Goal: Information Seeking & Learning: Learn about a topic

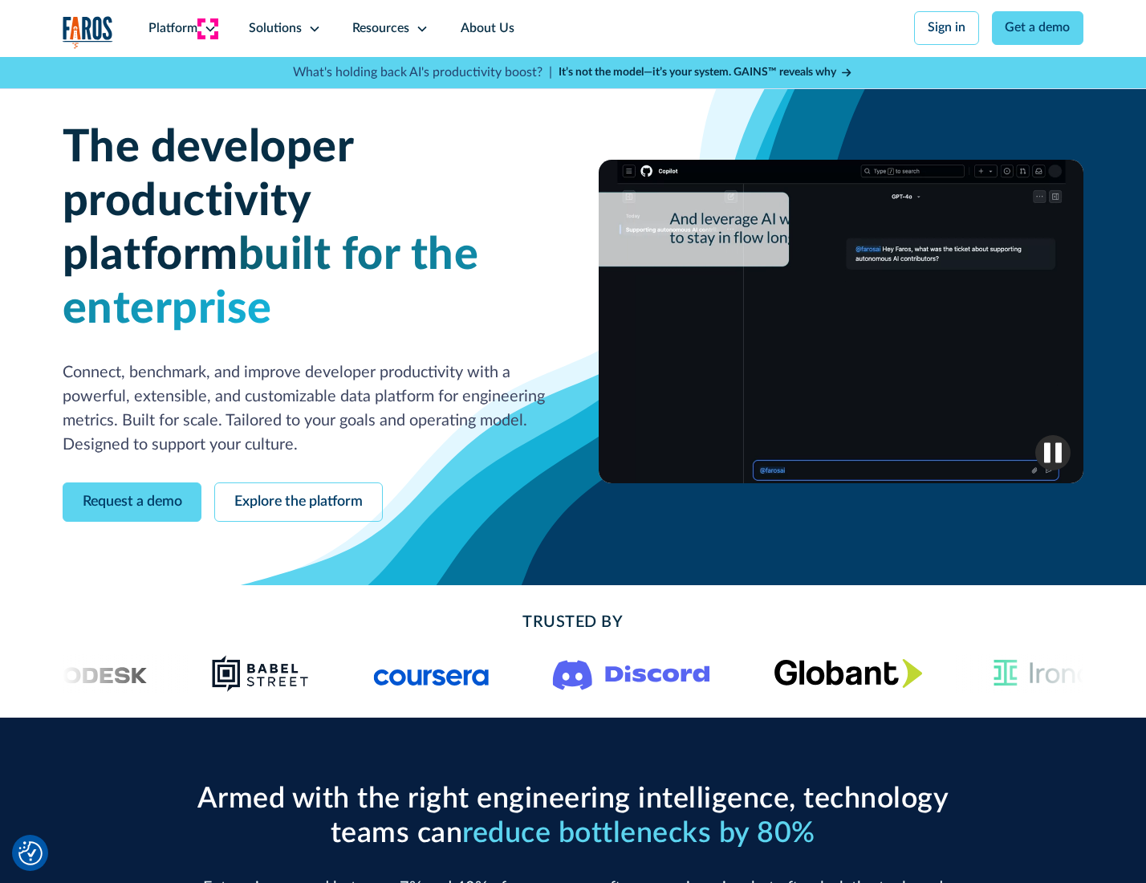
click at [208, 28] on icon at bounding box center [210, 28] width 13 height 13
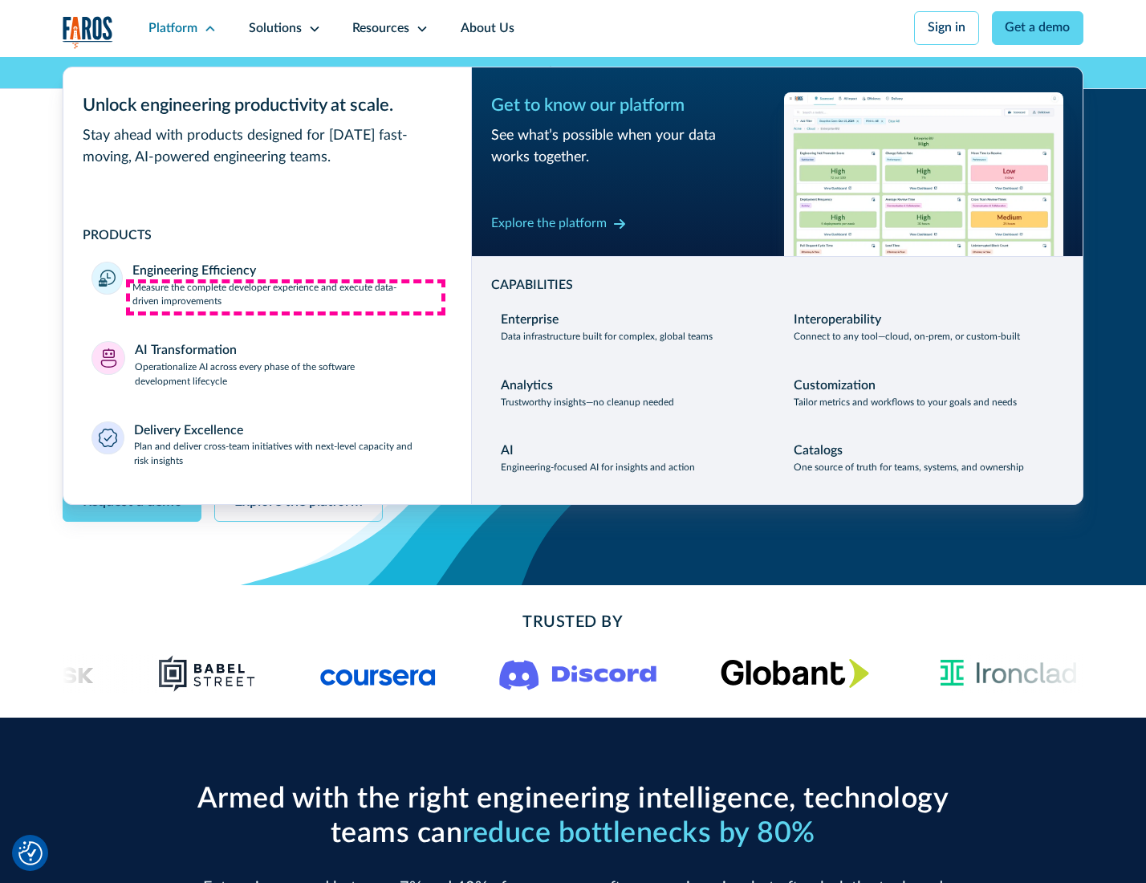
click at [286, 297] on p "Measure the complete developer experience and execute data-driven improvements" at bounding box center [287, 295] width 310 height 29
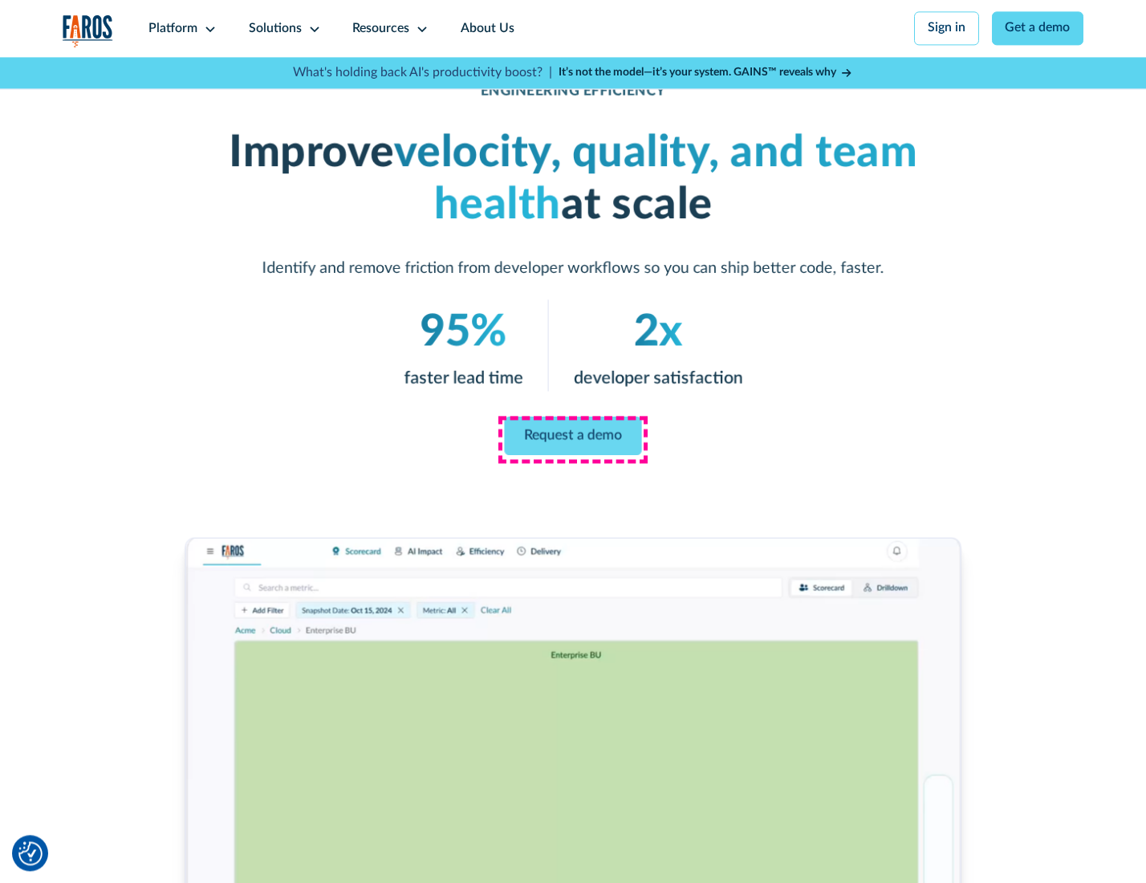
click at [572, 437] on link "Request a demo" at bounding box center [573, 435] width 137 height 39
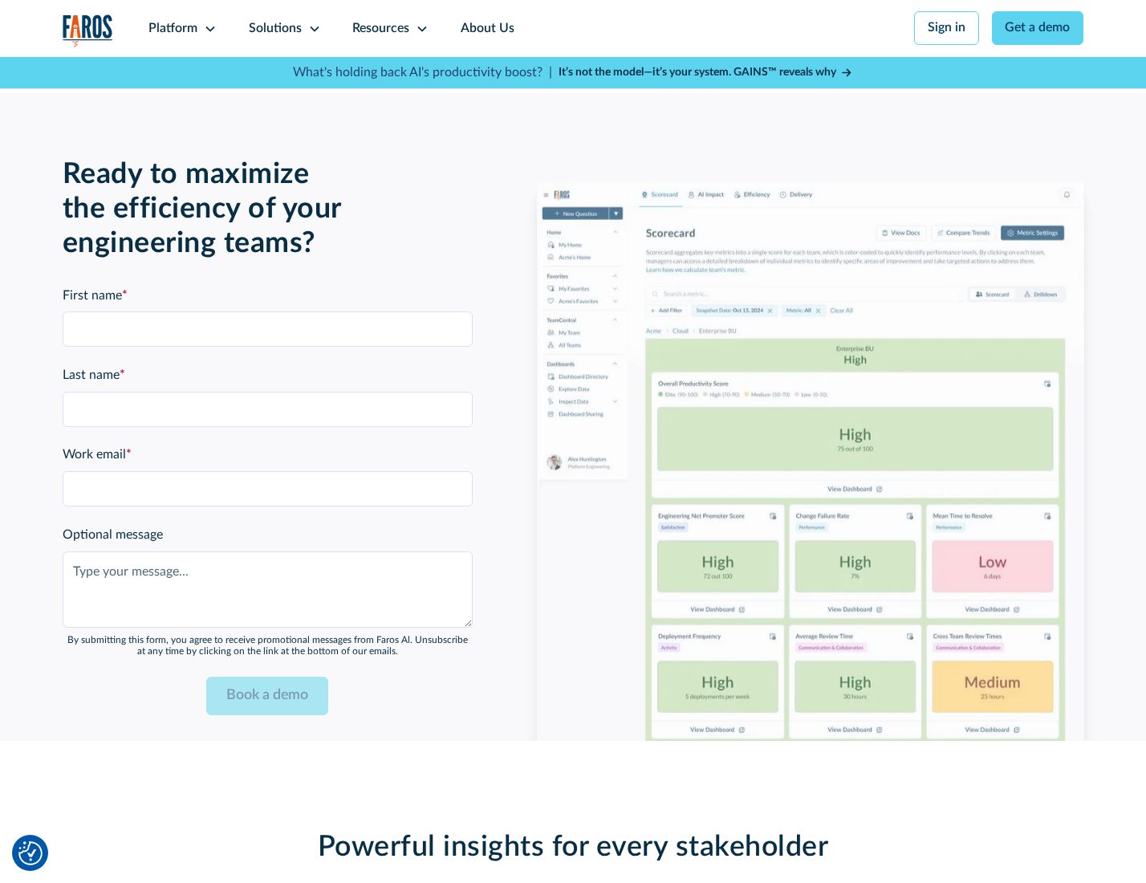
scroll to position [3493, 0]
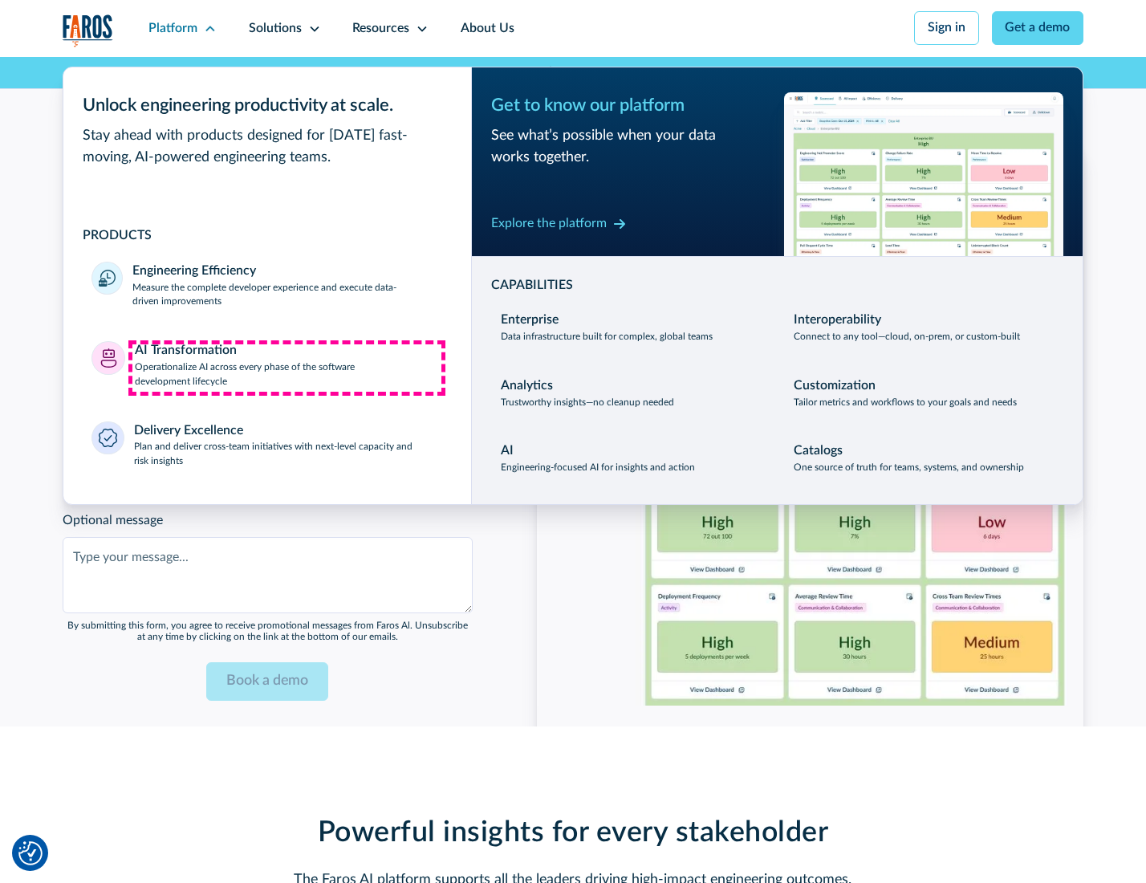
click at [286, 368] on p "Operationalize AI across every phase of the software development lifecycle" at bounding box center [289, 374] width 308 height 29
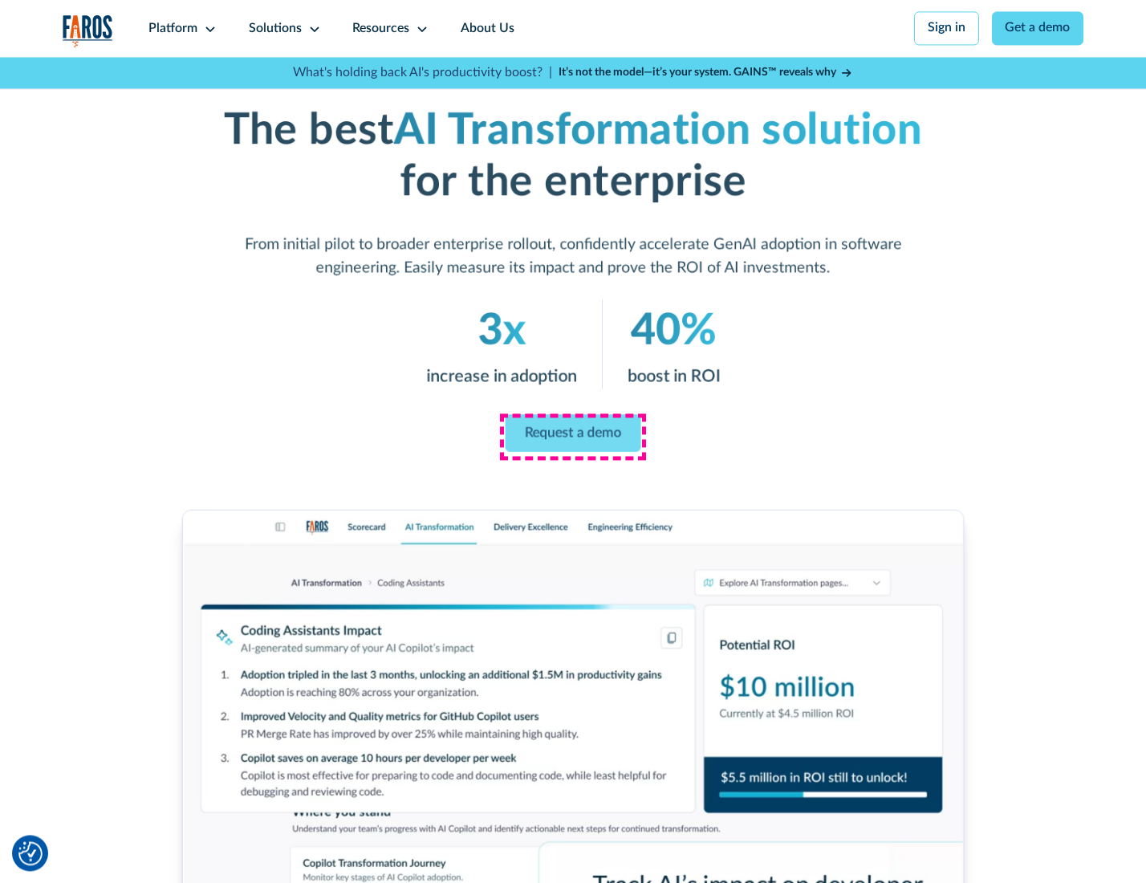
click at [572, 436] on link "Request a demo" at bounding box center [574, 433] width 136 height 38
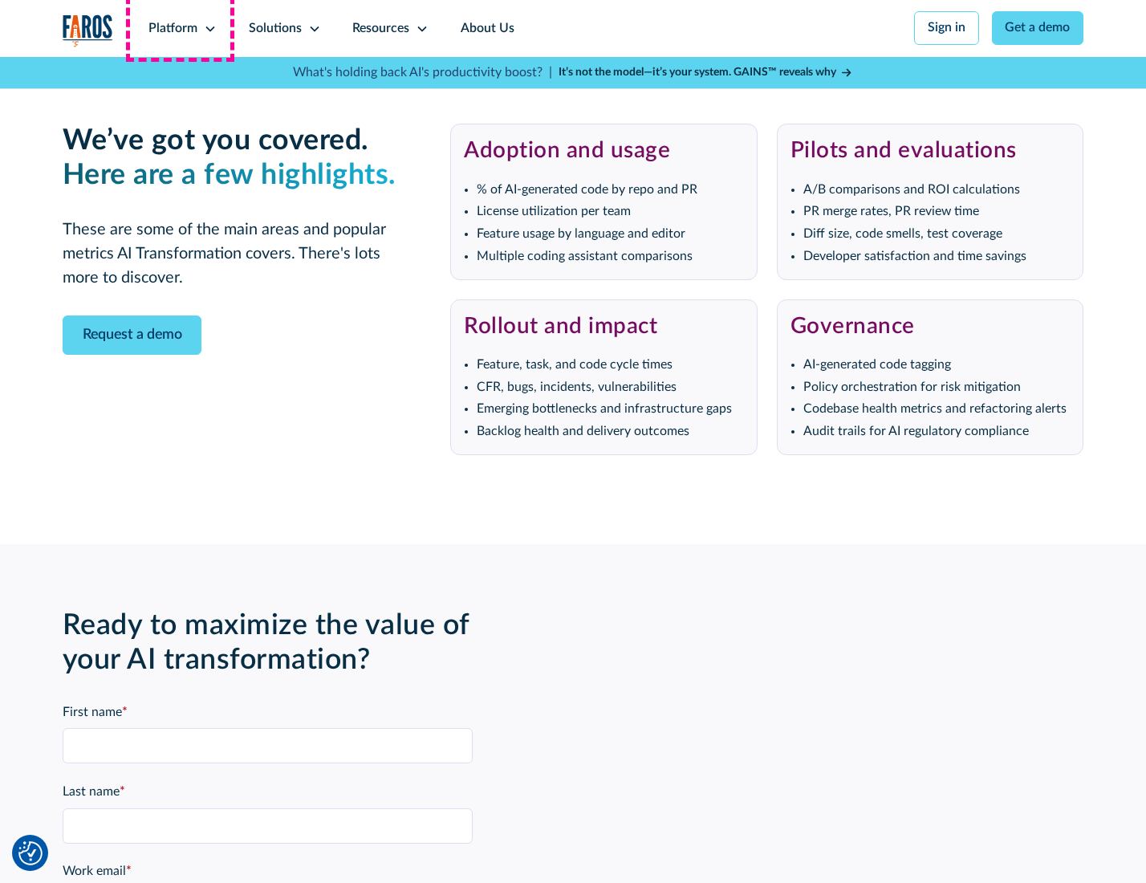
click at [180, 28] on div "Platform" at bounding box center [172, 28] width 49 height 19
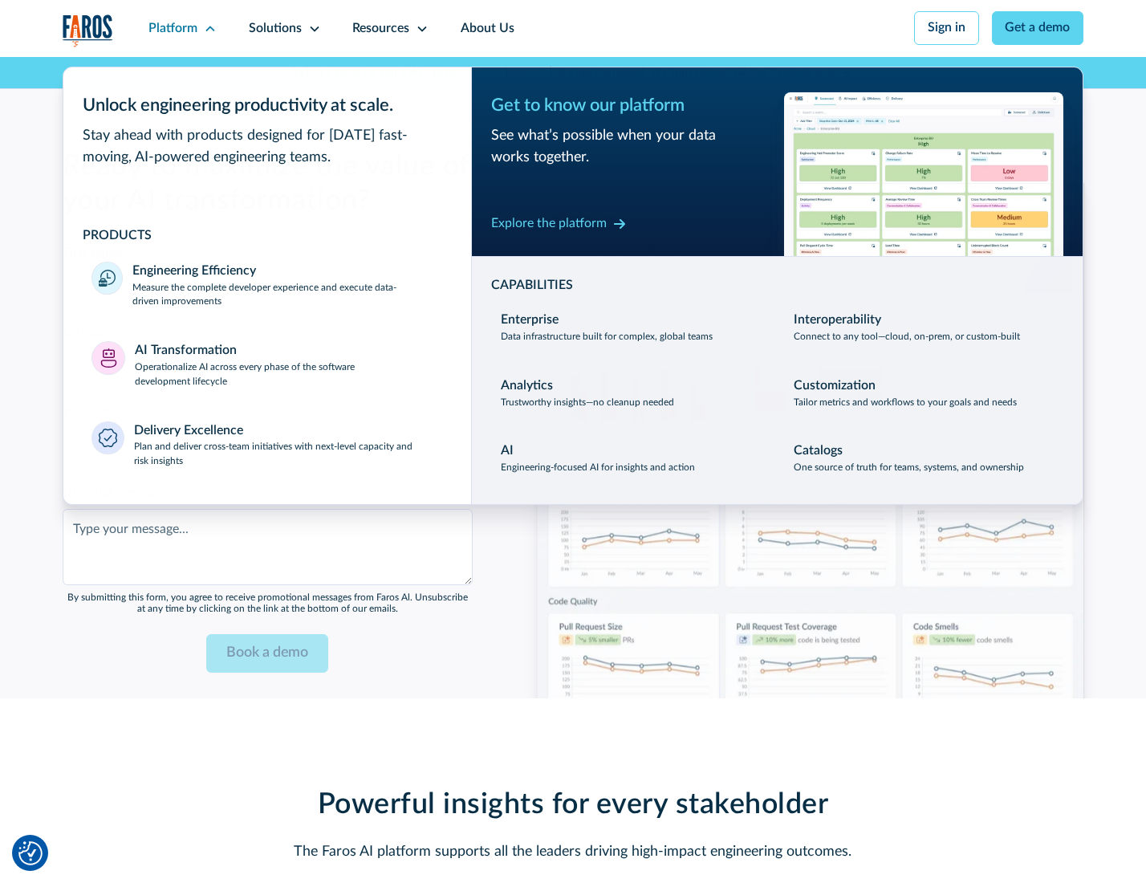
scroll to position [3880, 0]
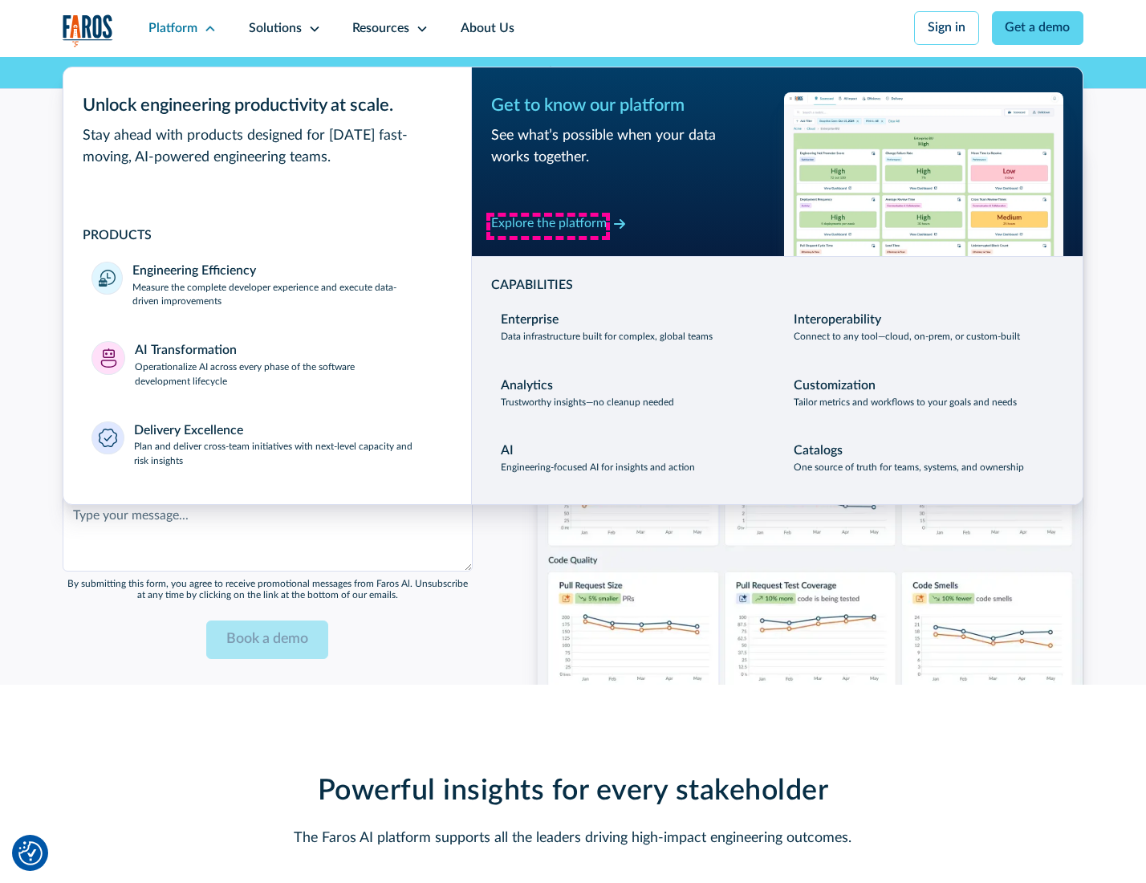
click at [548, 226] on div "Explore the platform" at bounding box center [549, 223] width 116 height 19
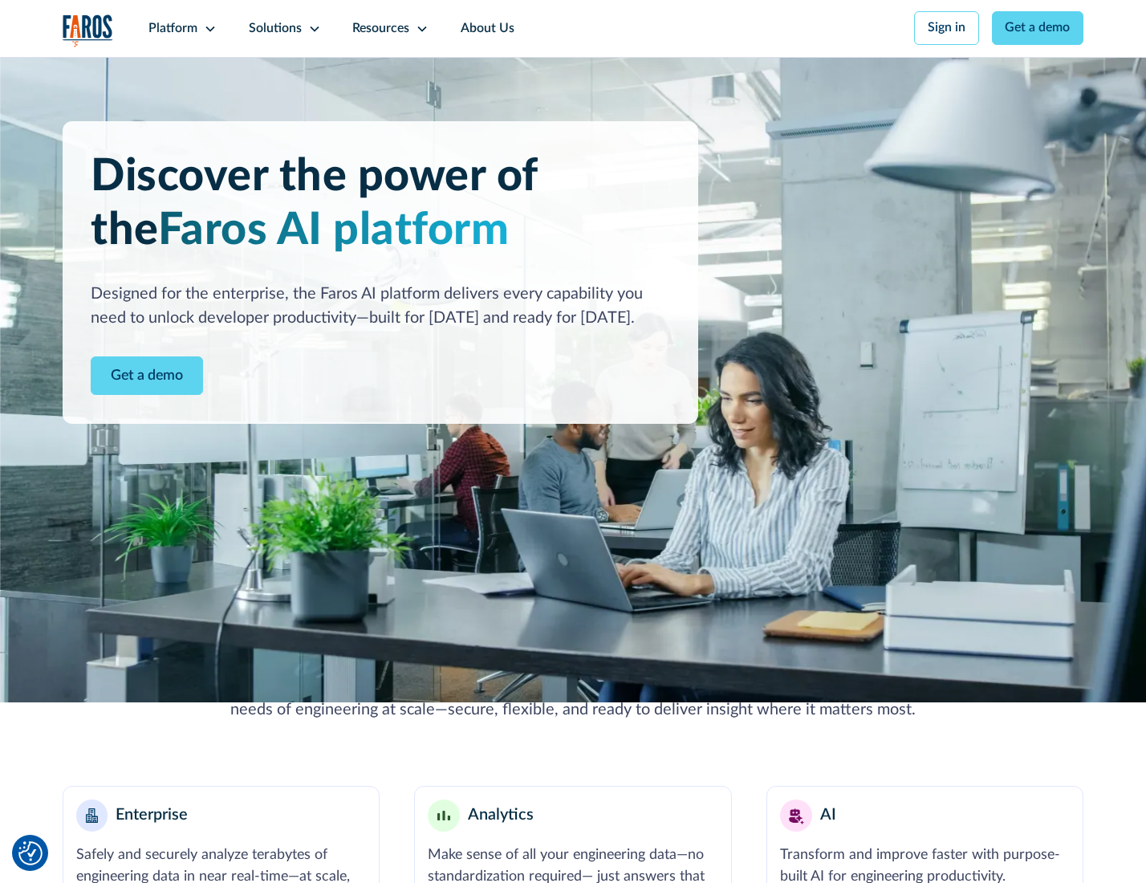
click at [145, 377] on link "Get a demo" at bounding box center [147, 375] width 112 height 39
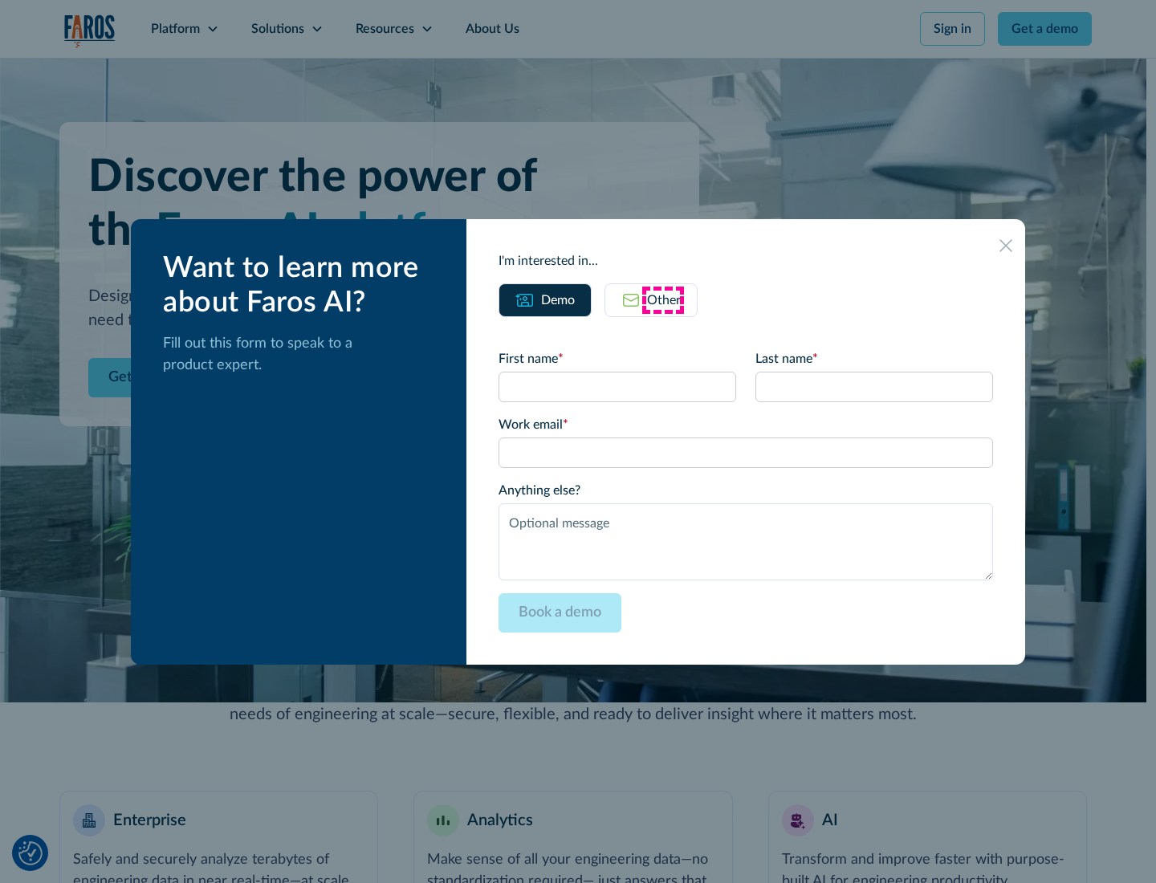
click at [663, 299] on div "Other" at bounding box center [664, 300] width 34 height 19
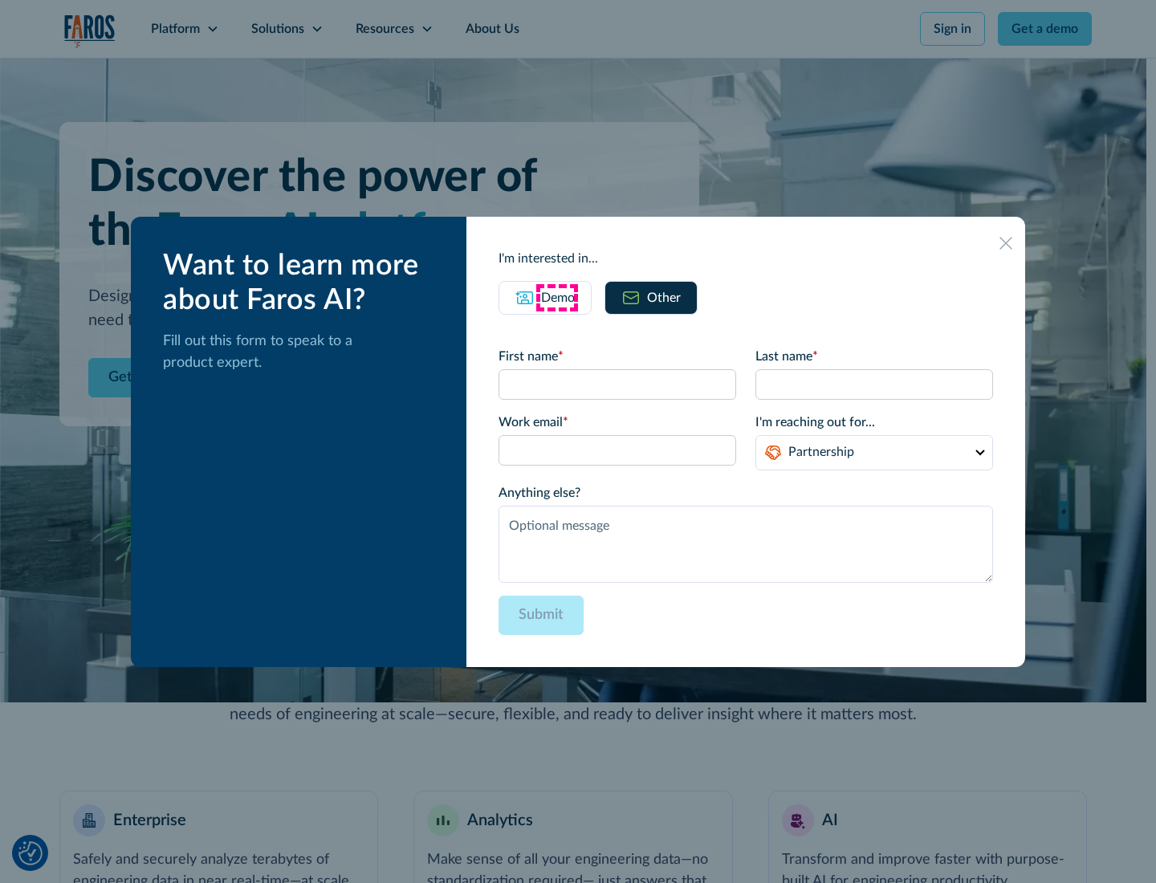
click at [556, 297] on div "Demo" at bounding box center [558, 297] width 34 height 19
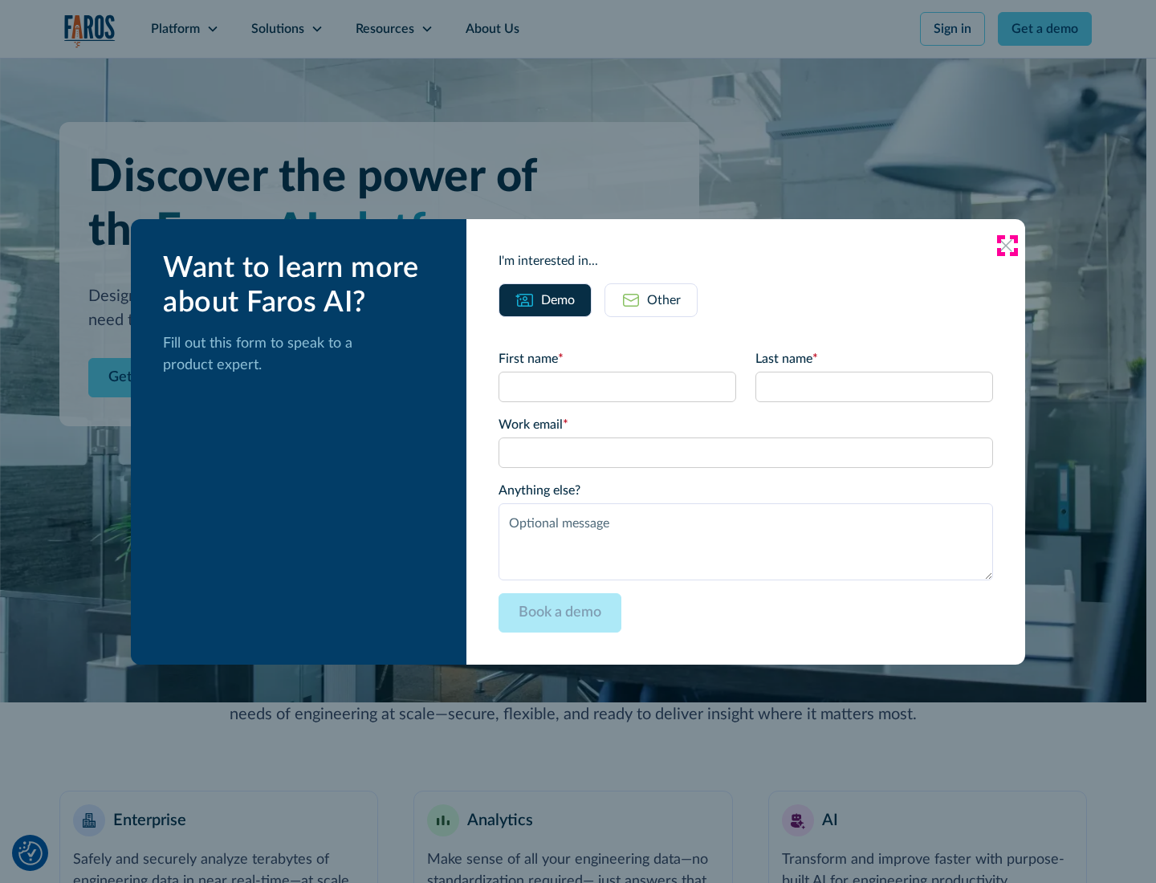
click at [1006, 245] on icon at bounding box center [1005, 245] width 13 height 13
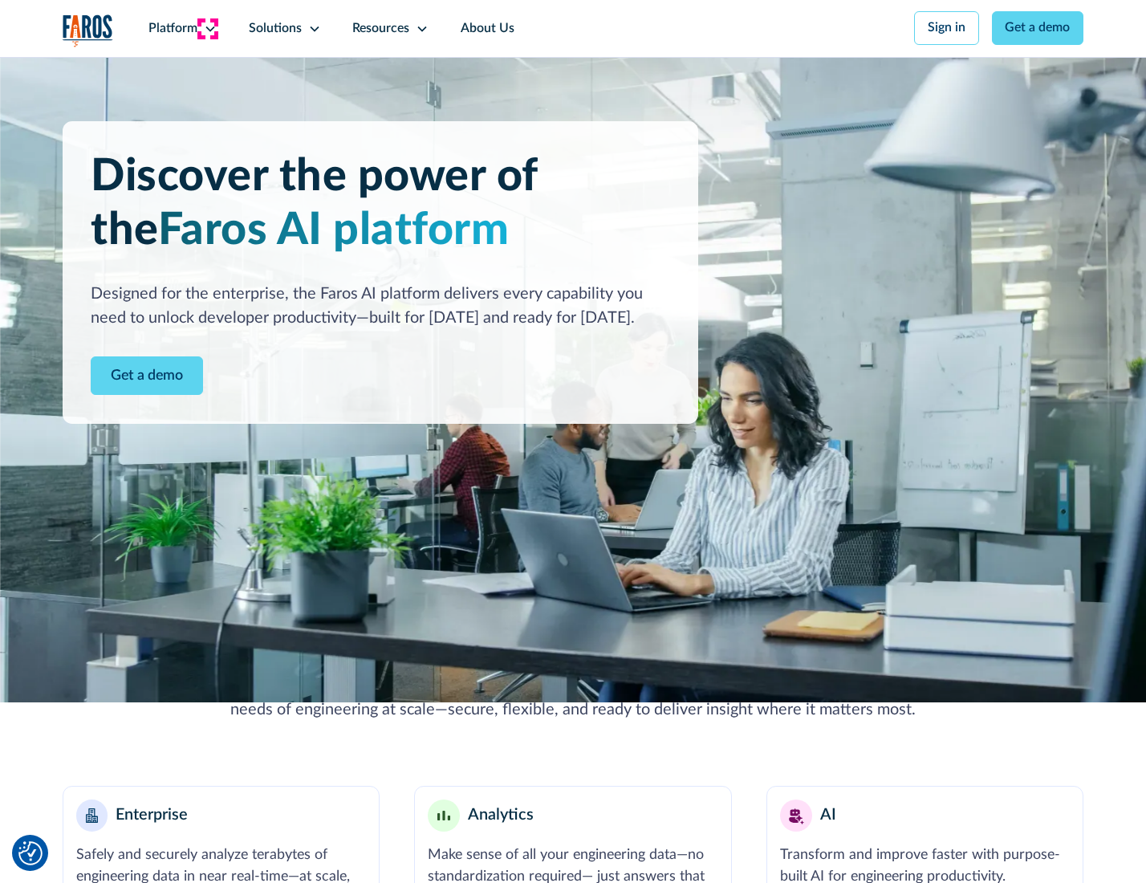
click at [208, 28] on icon at bounding box center [210, 28] width 13 height 13
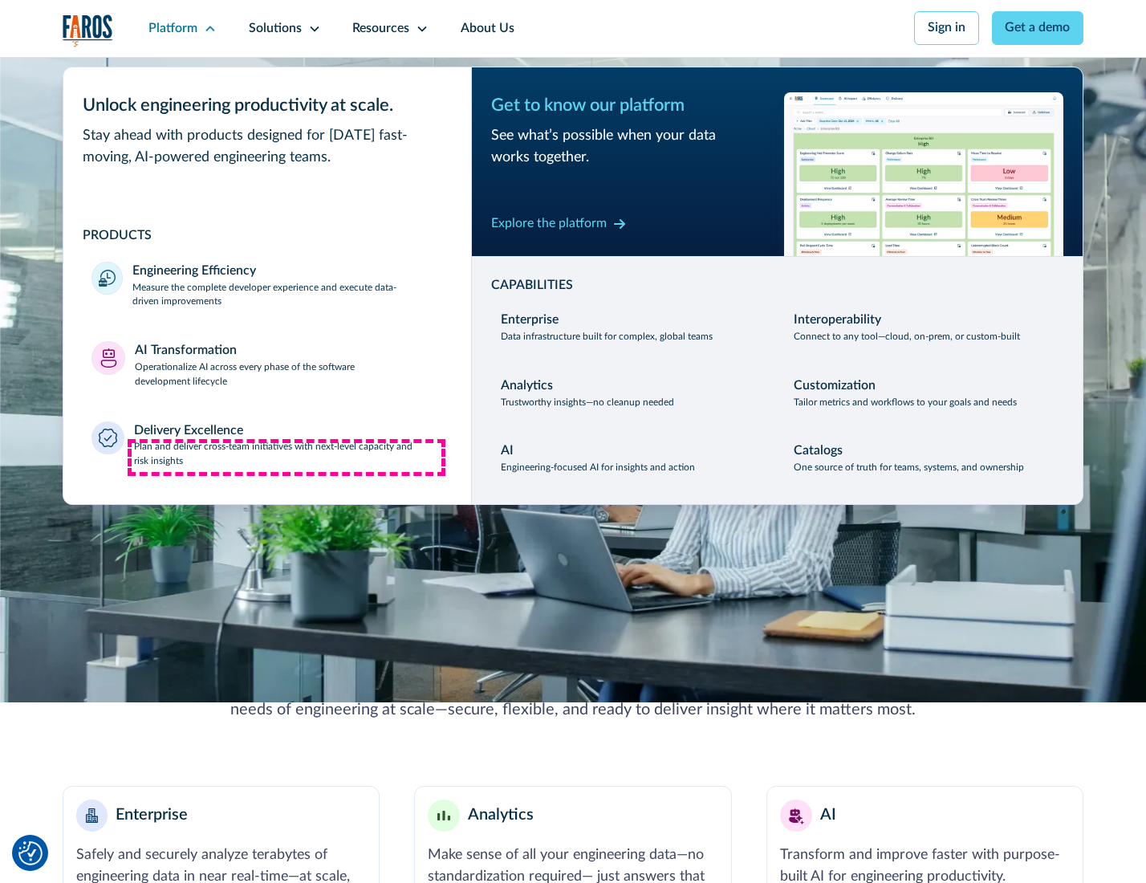
click at [286, 457] on p "Plan and deliver cross-team initiatives with next-level capacity and risk insig…" at bounding box center [288, 454] width 309 height 29
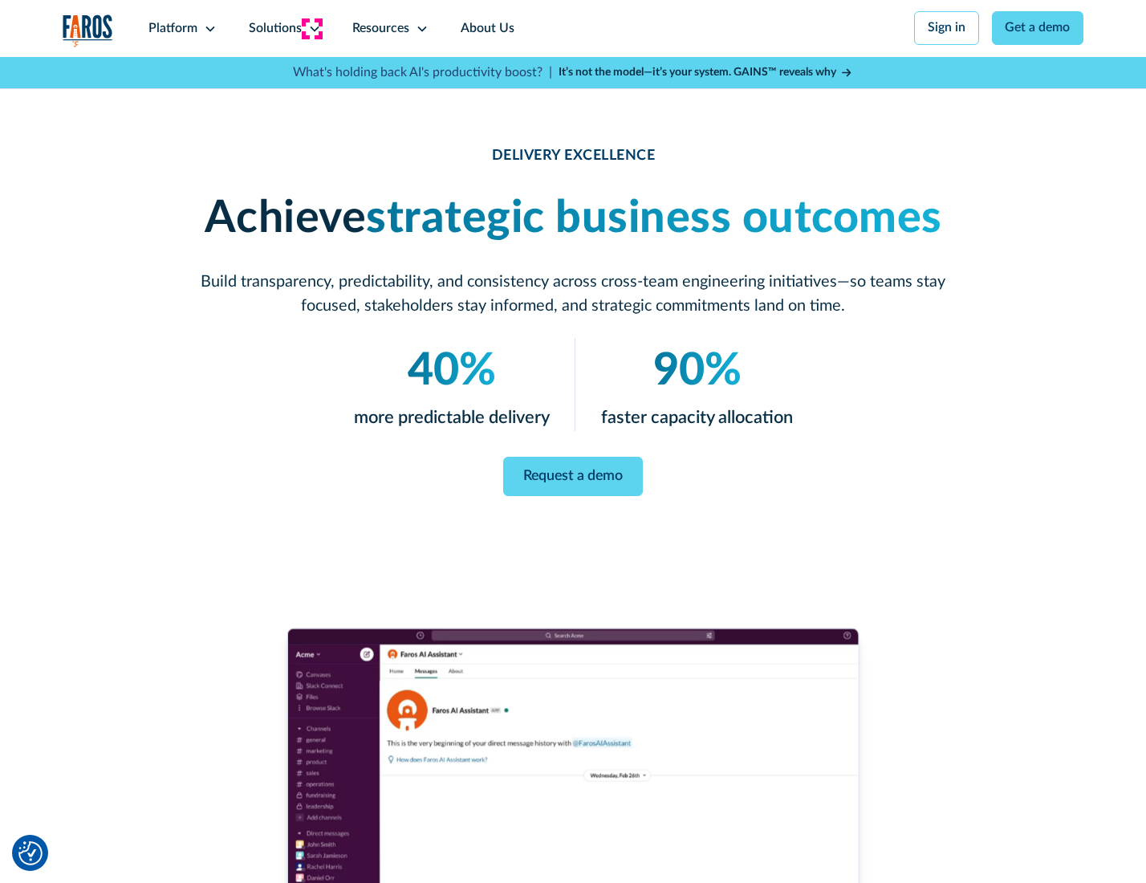
click at [311, 28] on icon at bounding box center [314, 28] width 13 height 13
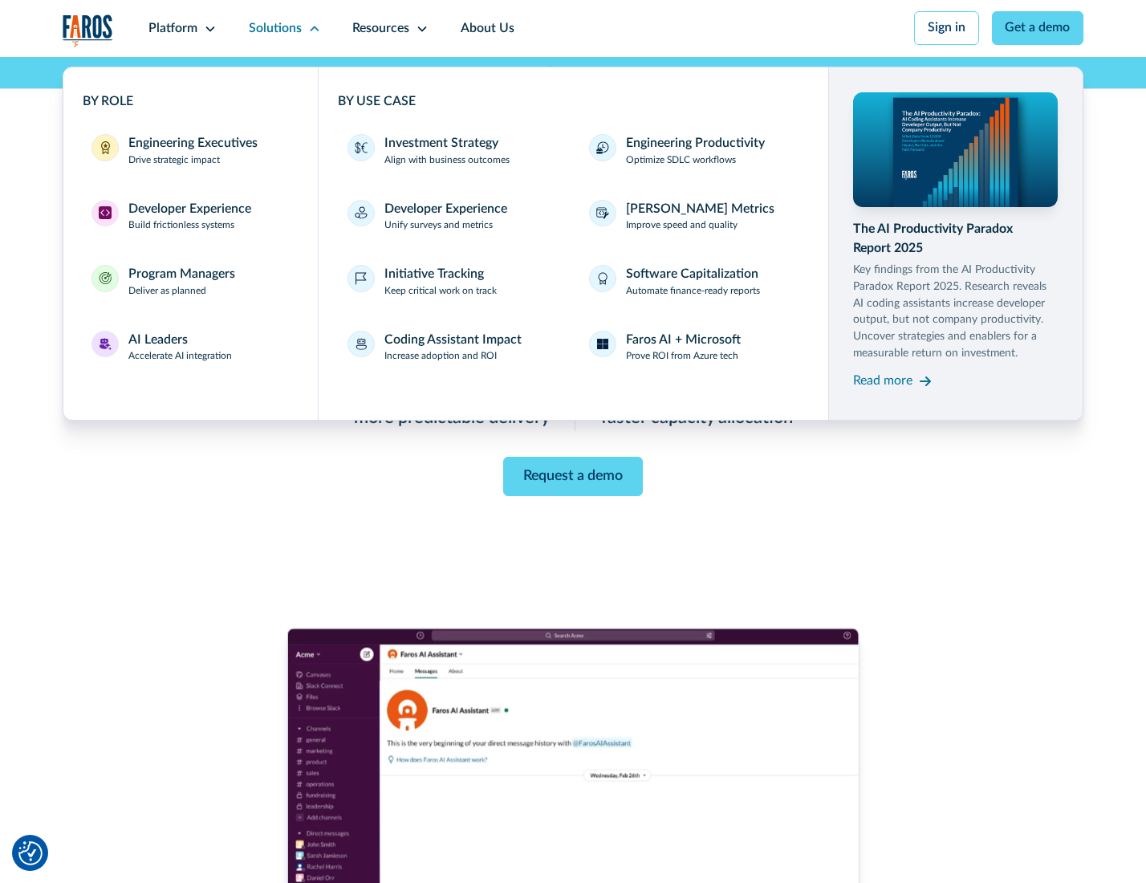
click at [188, 152] on div "Engineering Executives" at bounding box center [192, 143] width 129 height 19
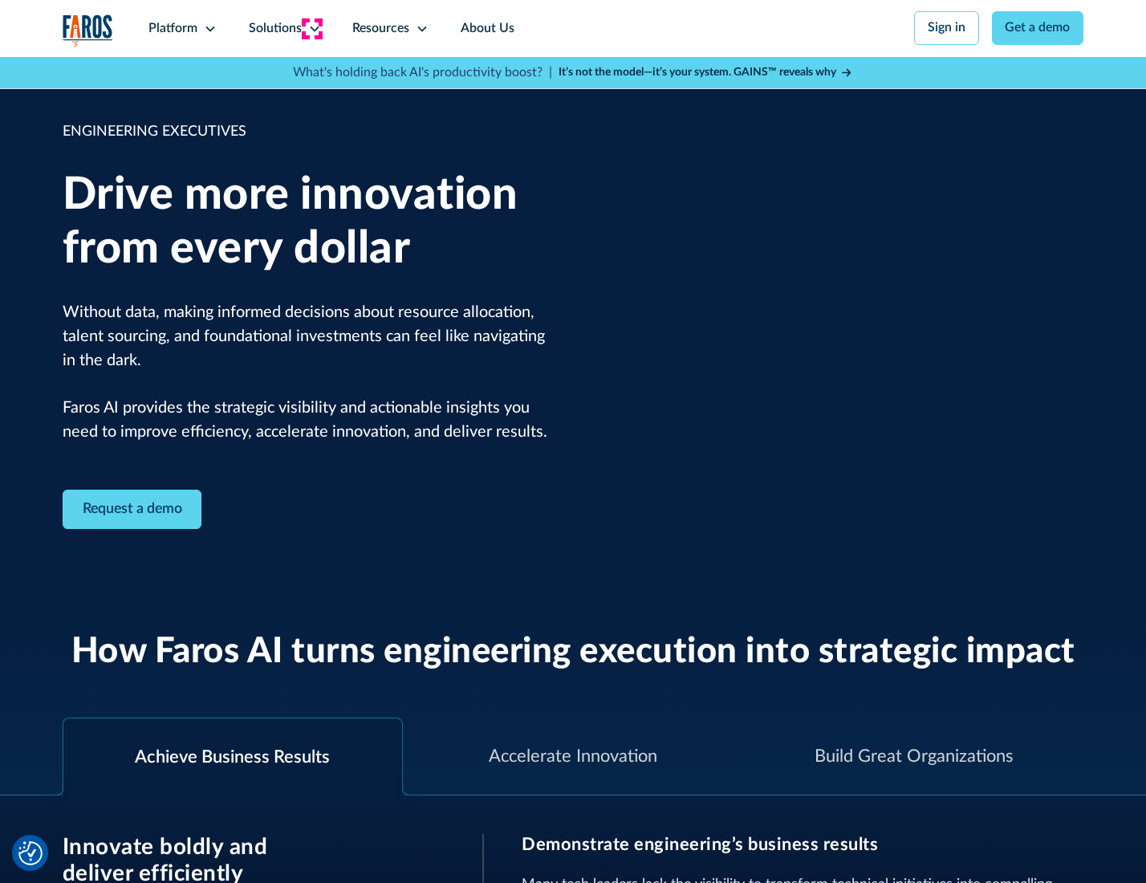
click at [311, 28] on icon at bounding box center [314, 28] width 13 height 13
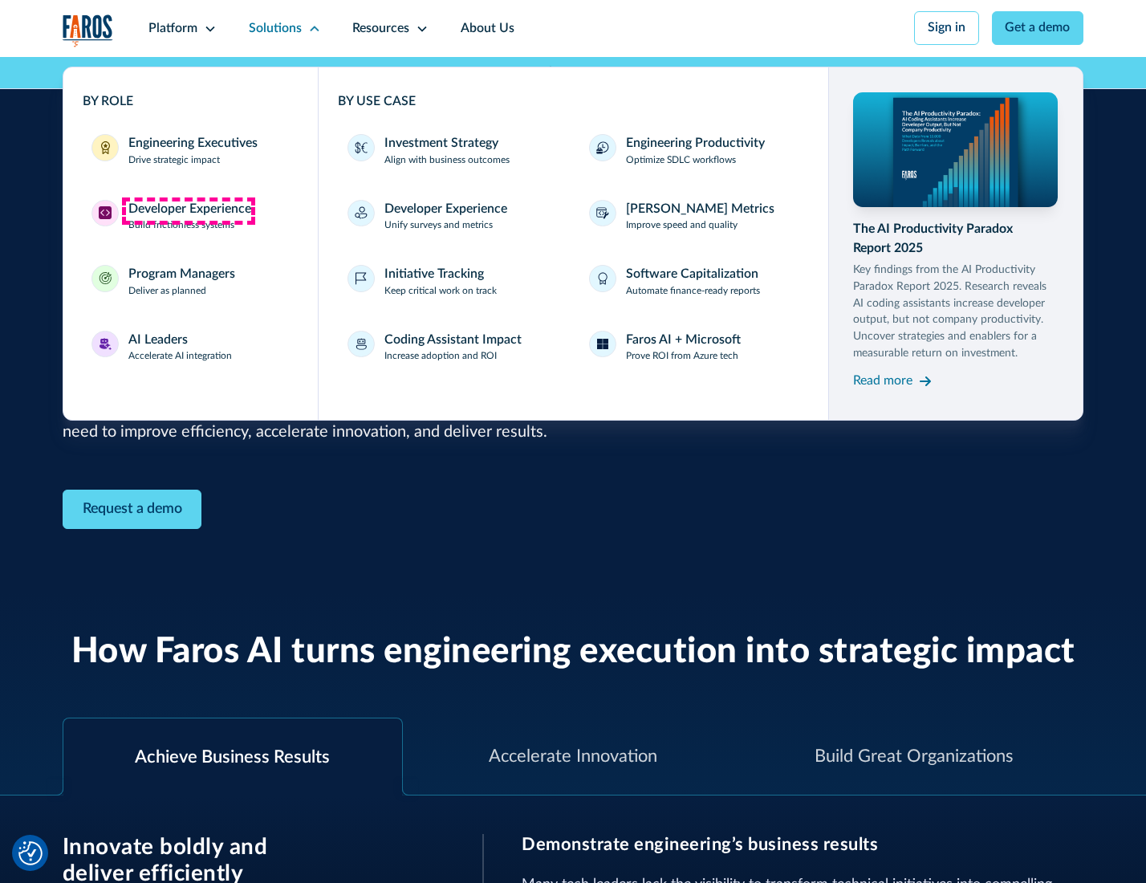
click at [188, 210] on div "Developer Experience" at bounding box center [189, 209] width 123 height 19
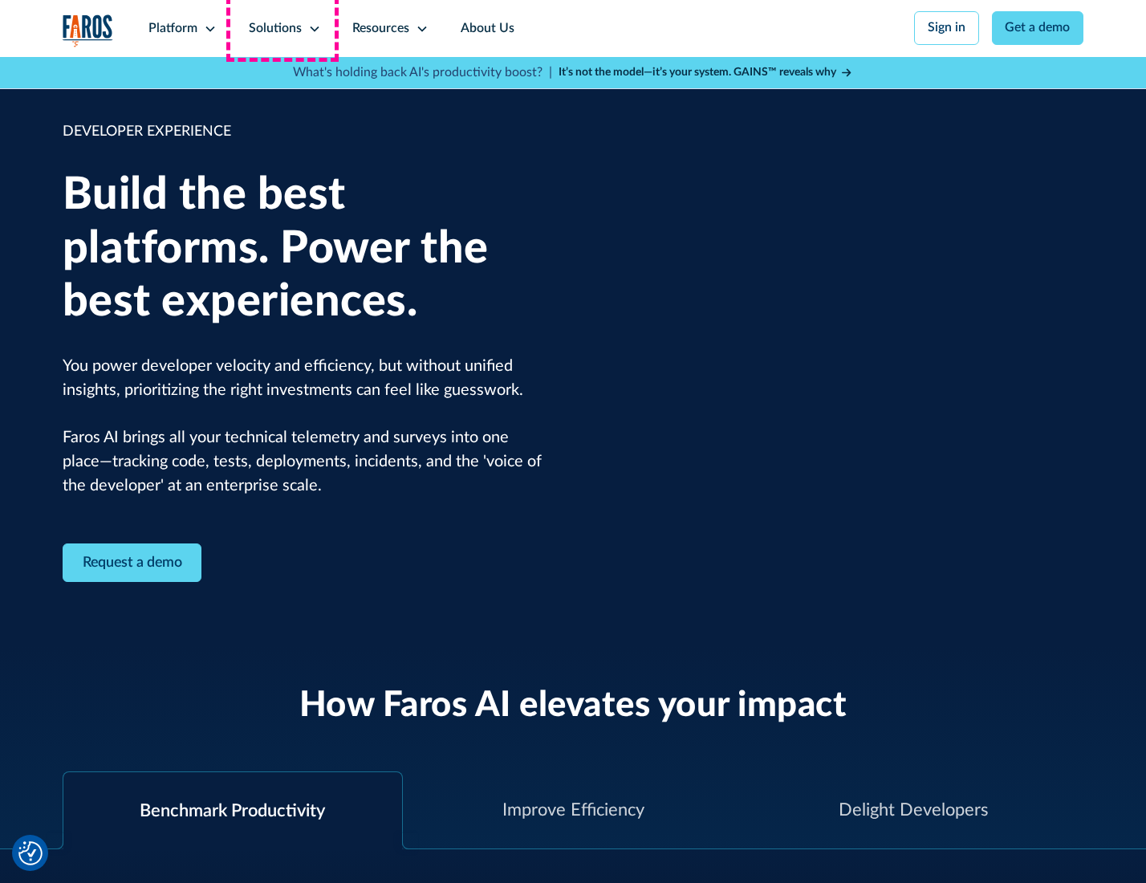
click at [282, 28] on div "Solutions" at bounding box center [275, 28] width 53 height 19
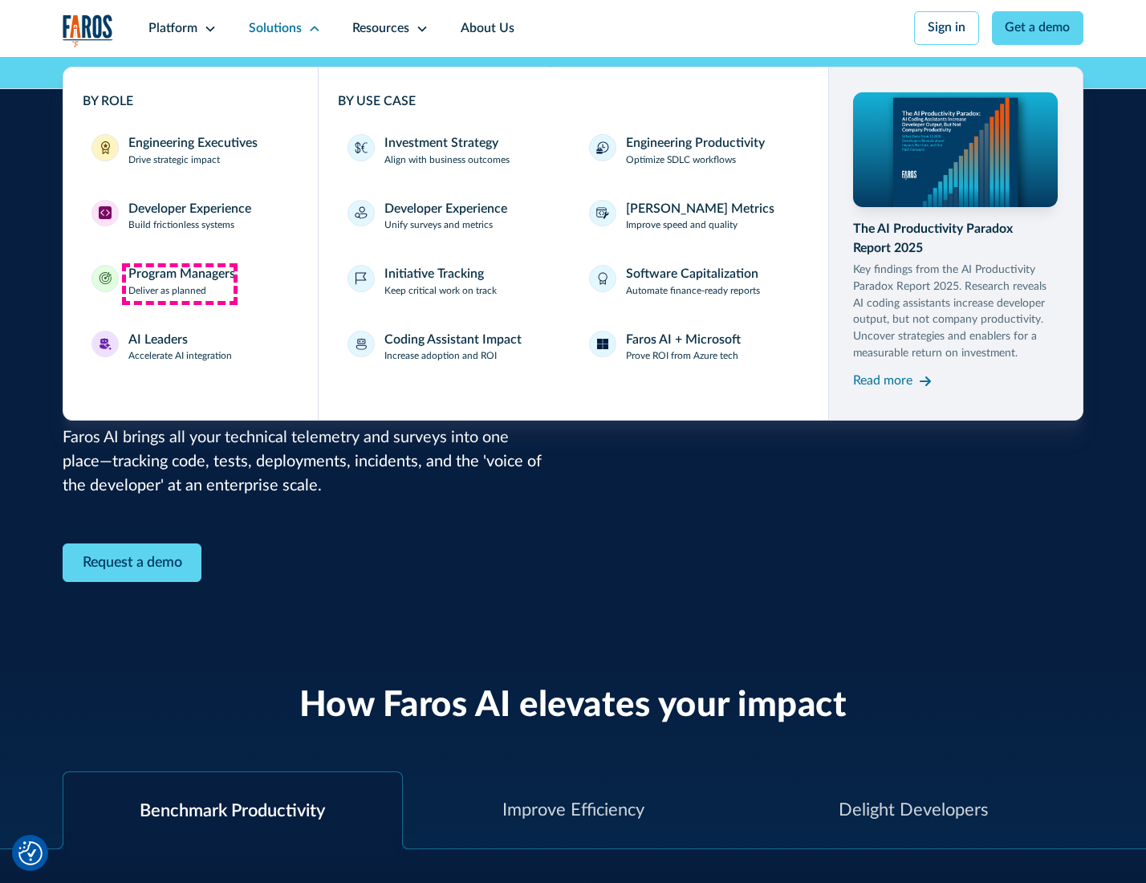
click at [179, 283] on div "Program Managers" at bounding box center [181, 274] width 107 height 19
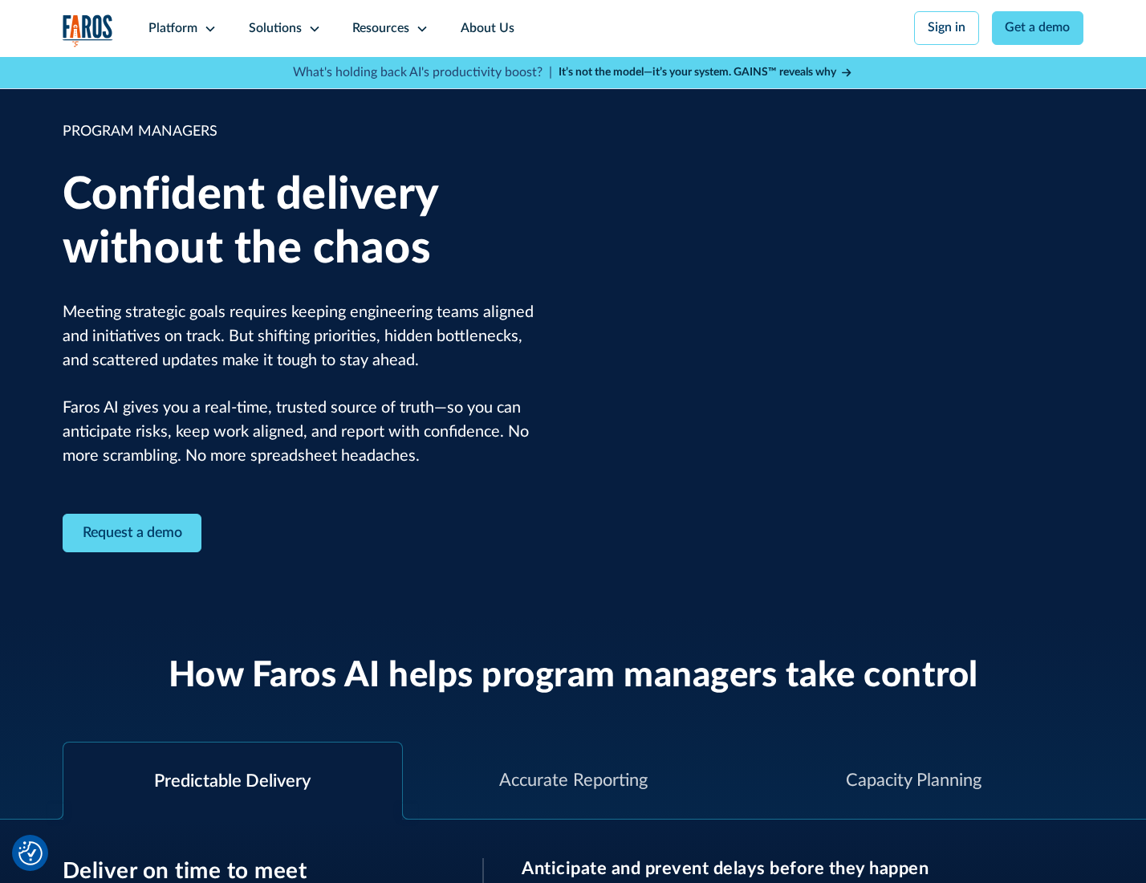
click at [311, 29] on icon at bounding box center [314, 28] width 13 height 13
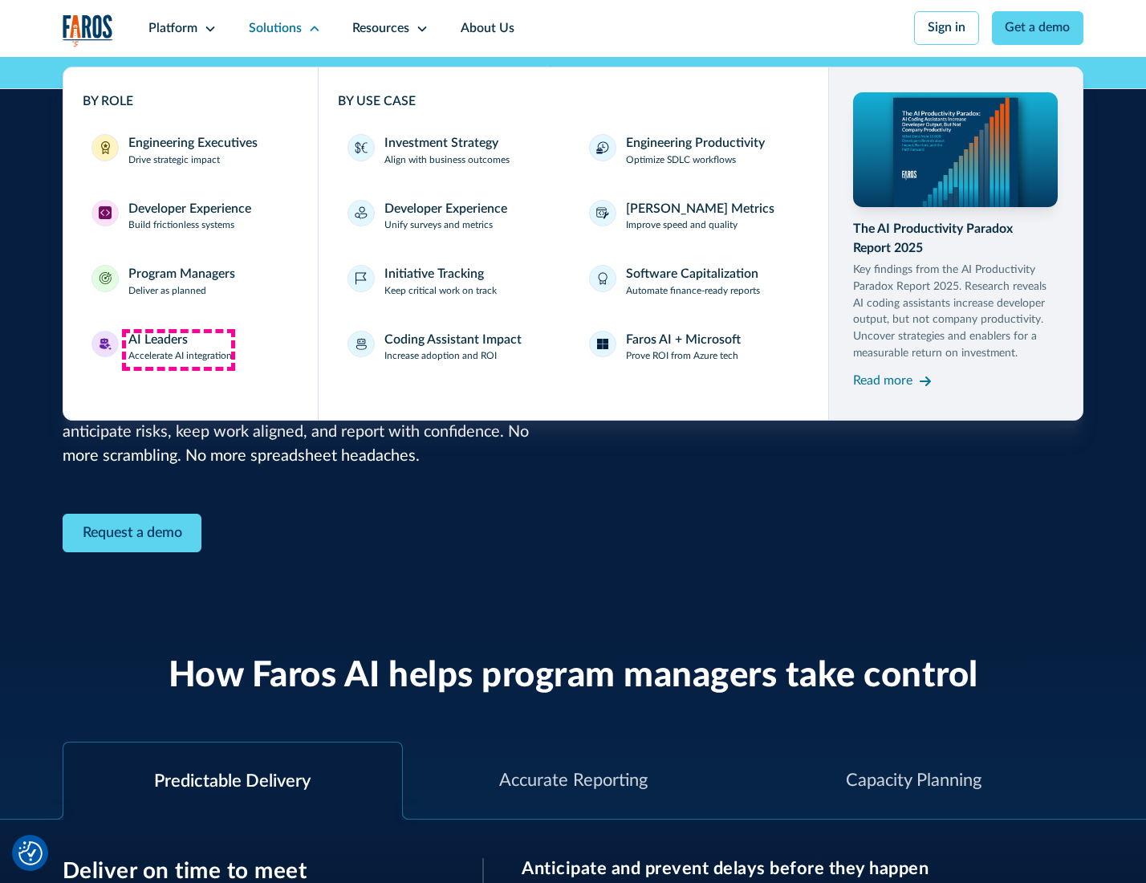
click at [178, 349] on div "AI Leaders" at bounding box center [157, 340] width 59 height 19
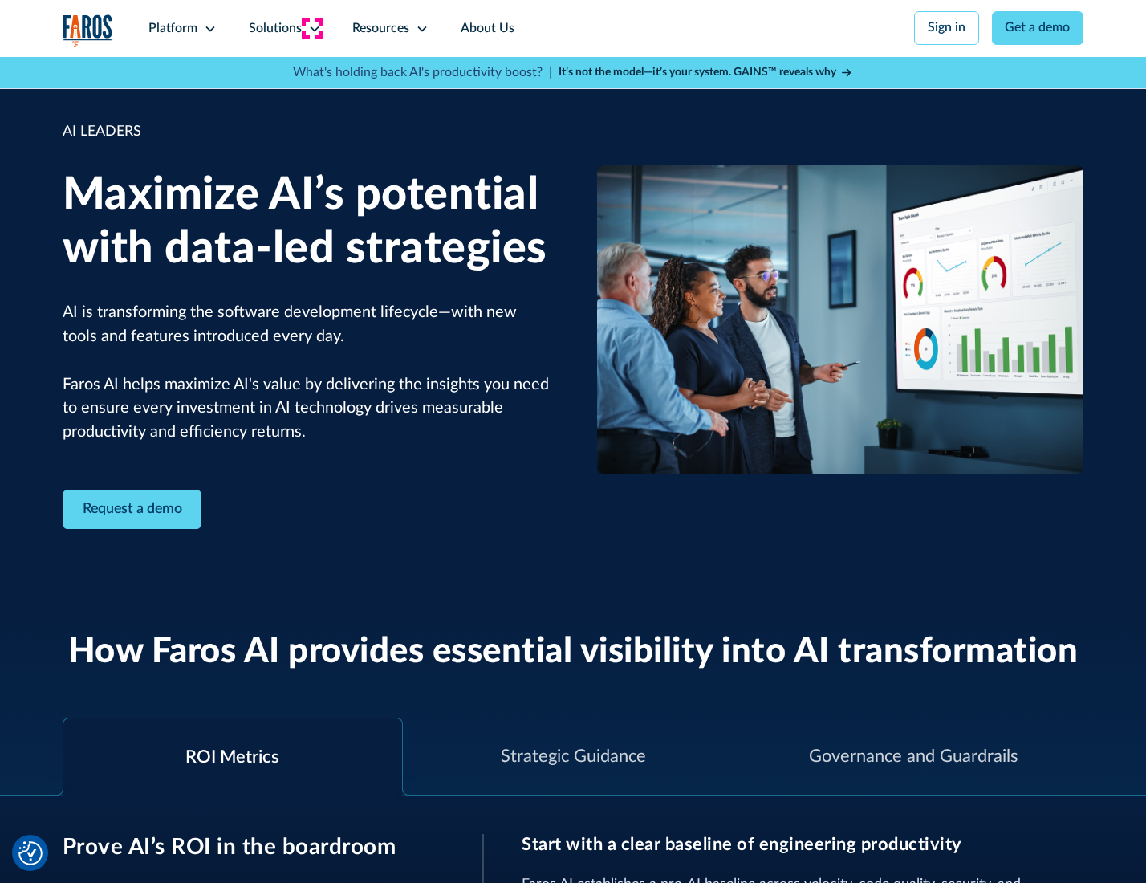
click at [311, 28] on icon at bounding box center [314, 28] width 13 height 13
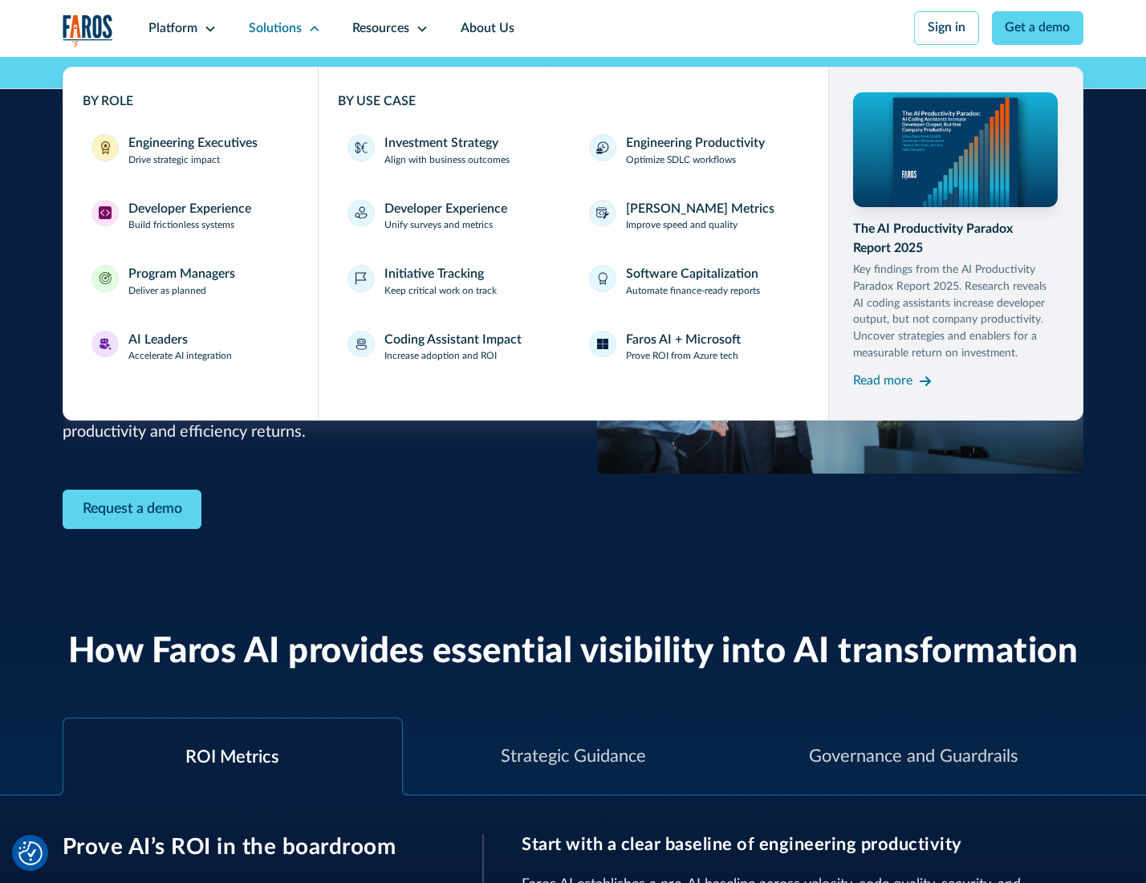
click at [440, 144] on div "Investment Strategy" at bounding box center [441, 143] width 114 height 19
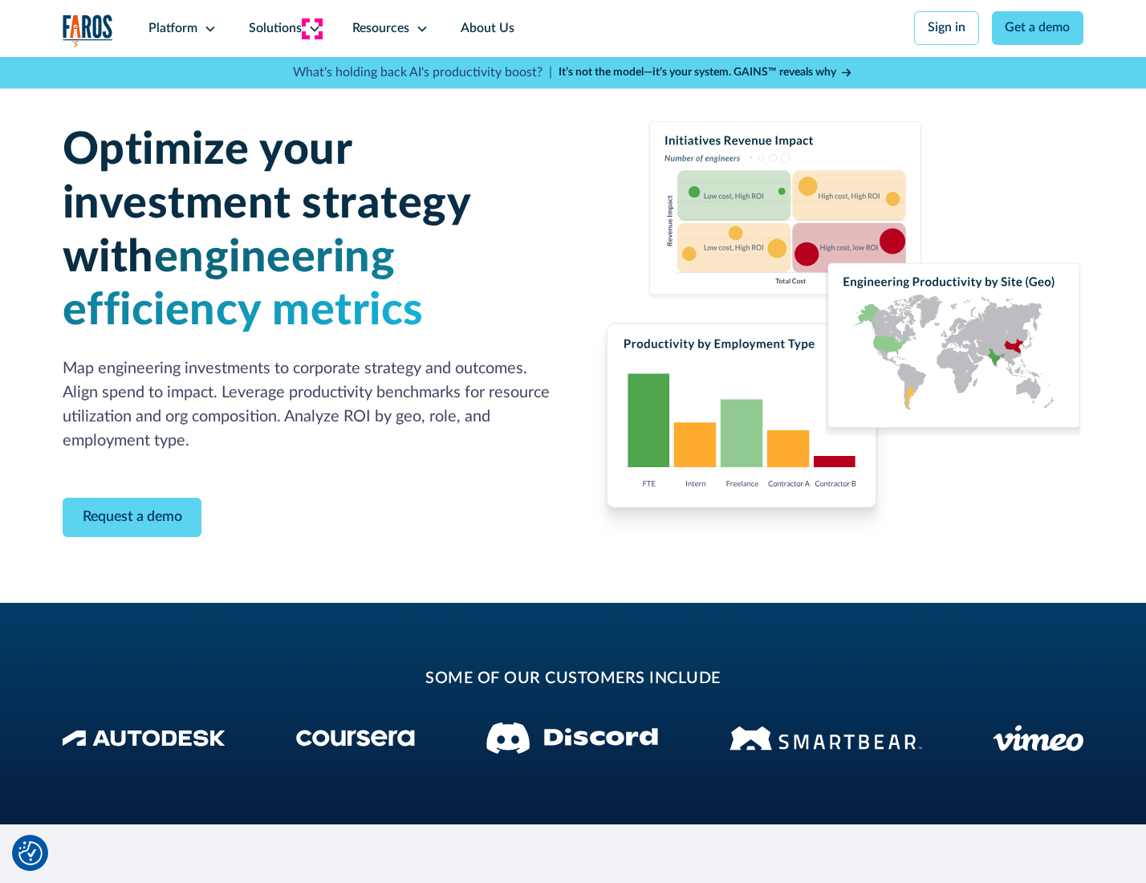
click at [311, 28] on icon at bounding box center [314, 28] width 13 height 13
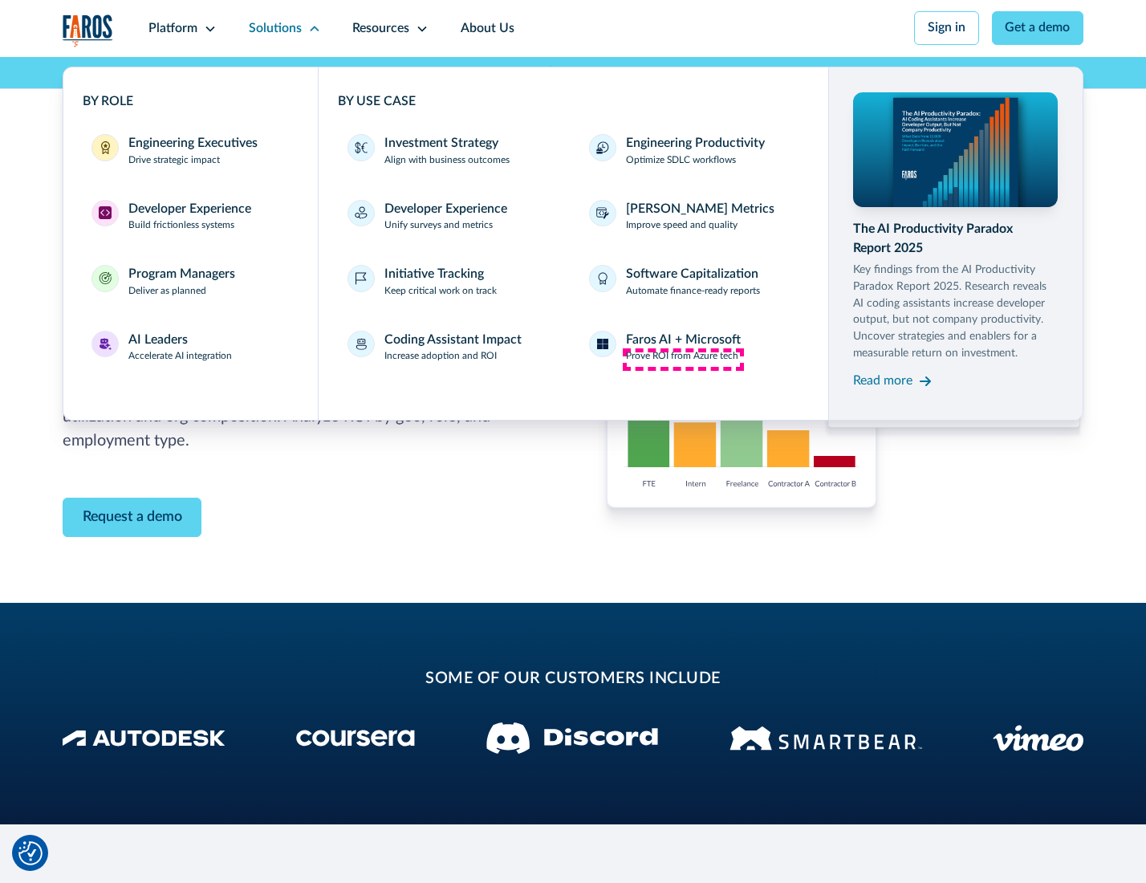
click at [683, 359] on p "Prove ROI from Azure tech" at bounding box center [682, 356] width 112 height 14
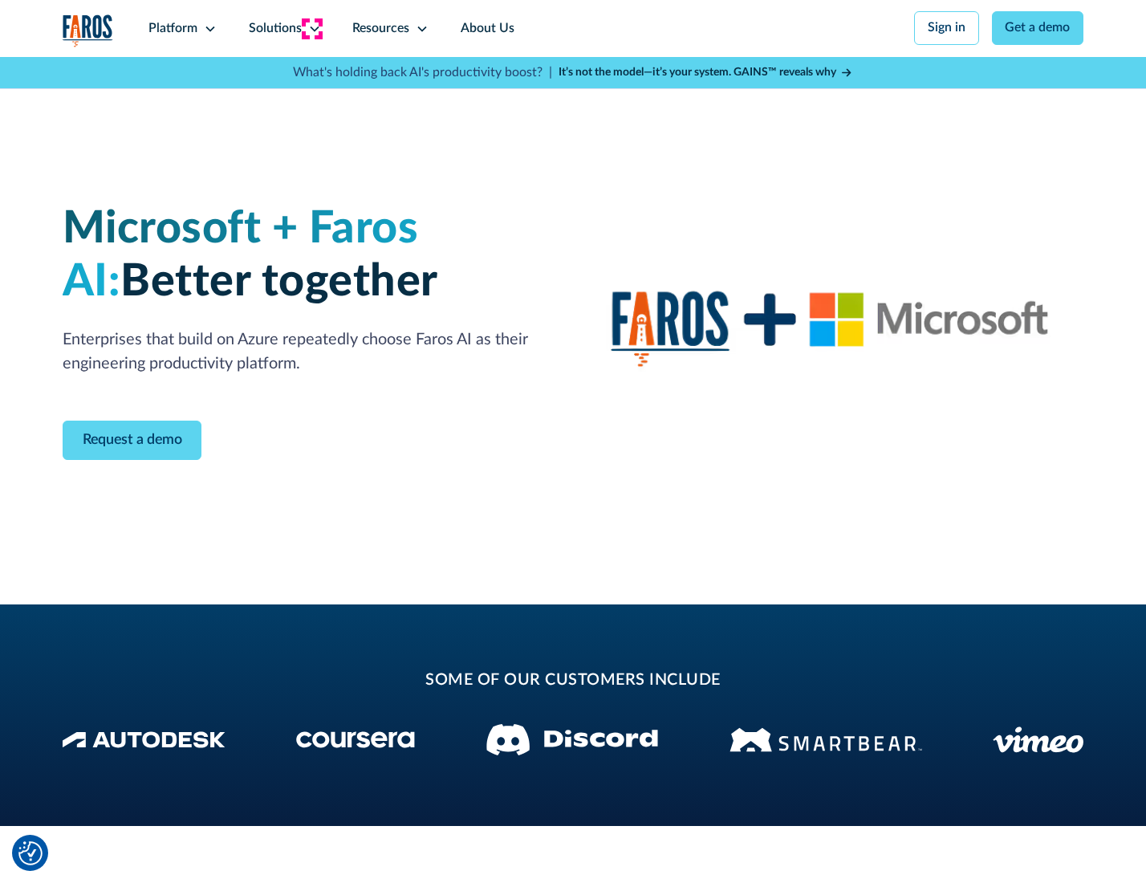
click at [311, 28] on icon at bounding box center [314, 28] width 13 height 13
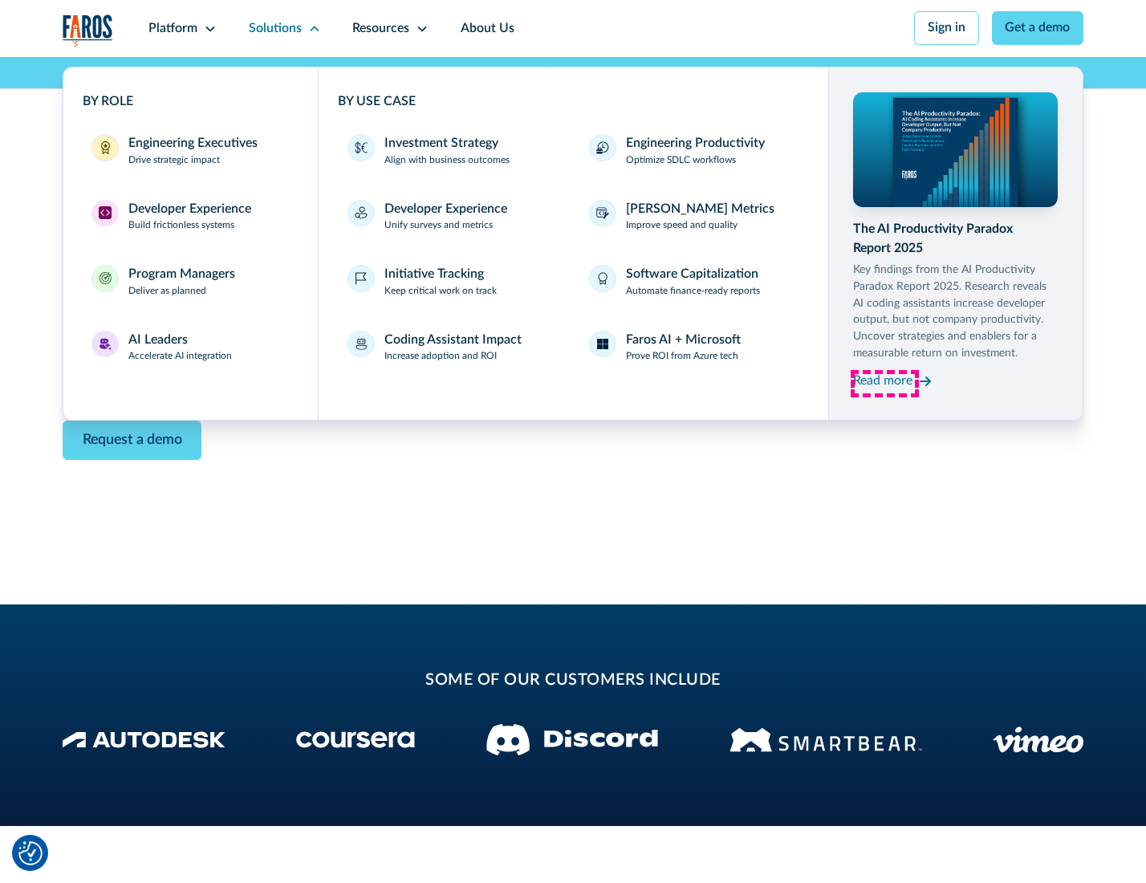
click at [884, 384] on div "Read more" at bounding box center [882, 381] width 59 height 19
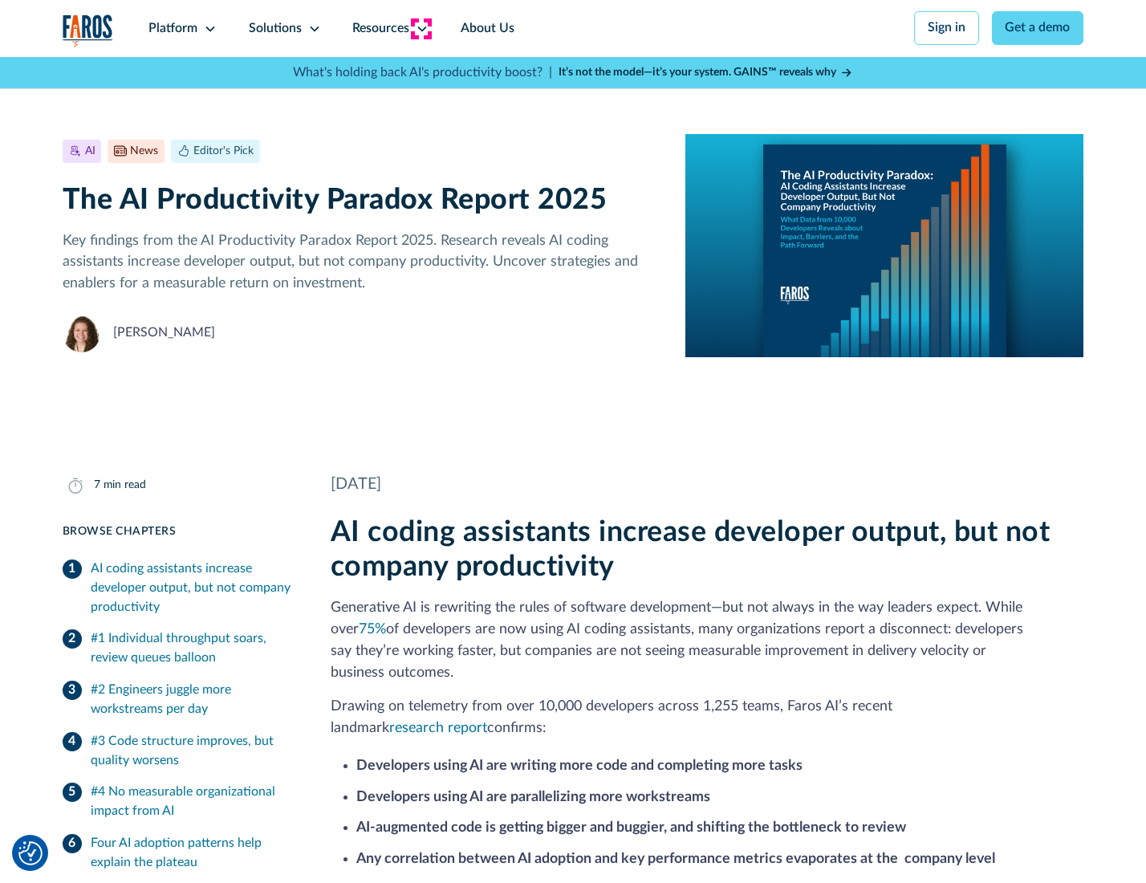
click at [421, 28] on icon at bounding box center [422, 28] width 13 height 13
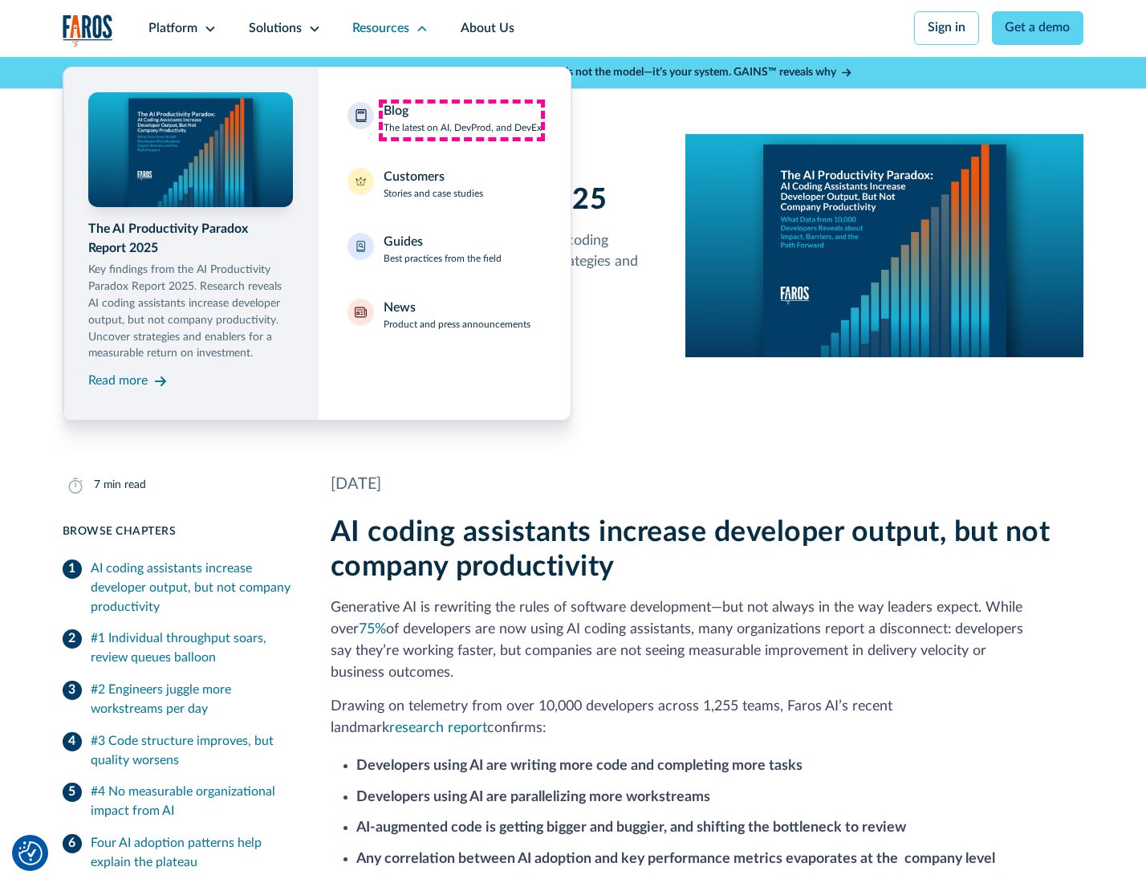
click at [461, 120] on div "Blog The latest on AI, DevProd, and DevEx" at bounding box center [463, 119] width 158 height 34
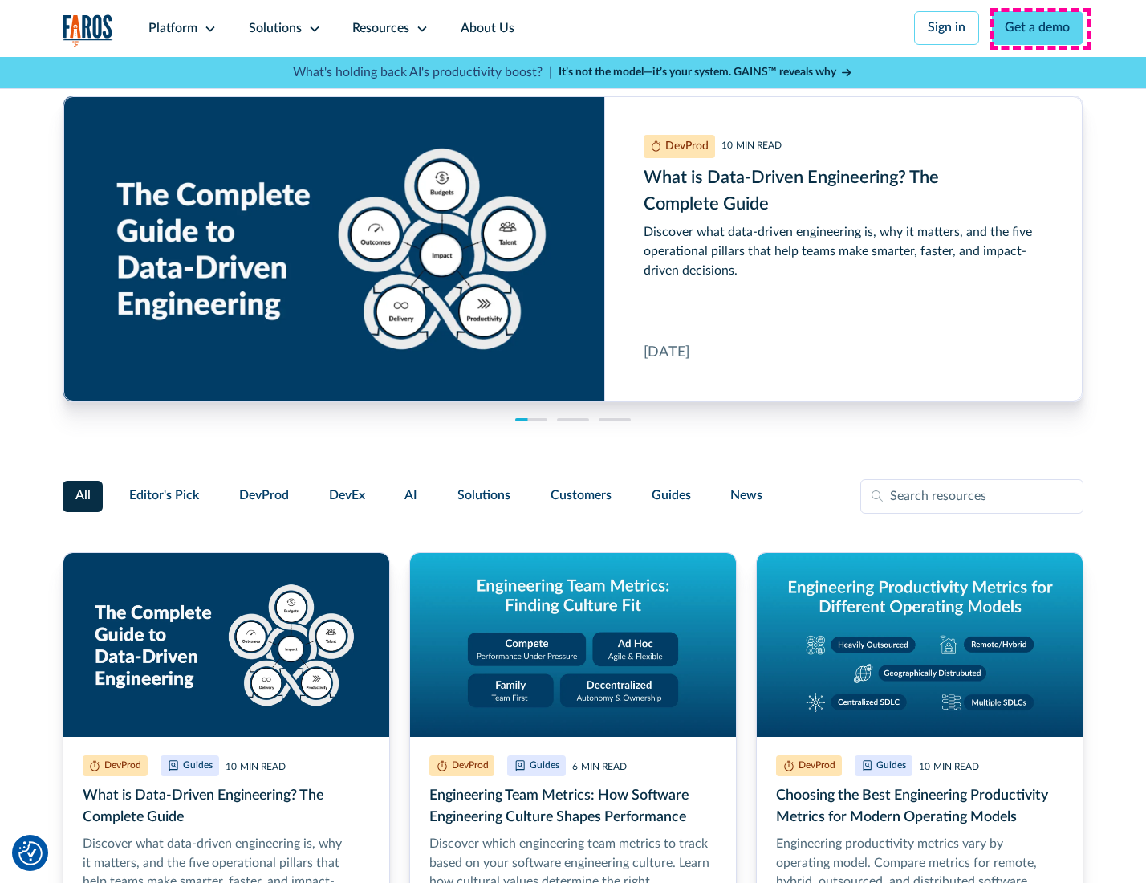
click at [1039, 28] on link "Get a demo" at bounding box center [1038, 28] width 92 height 34
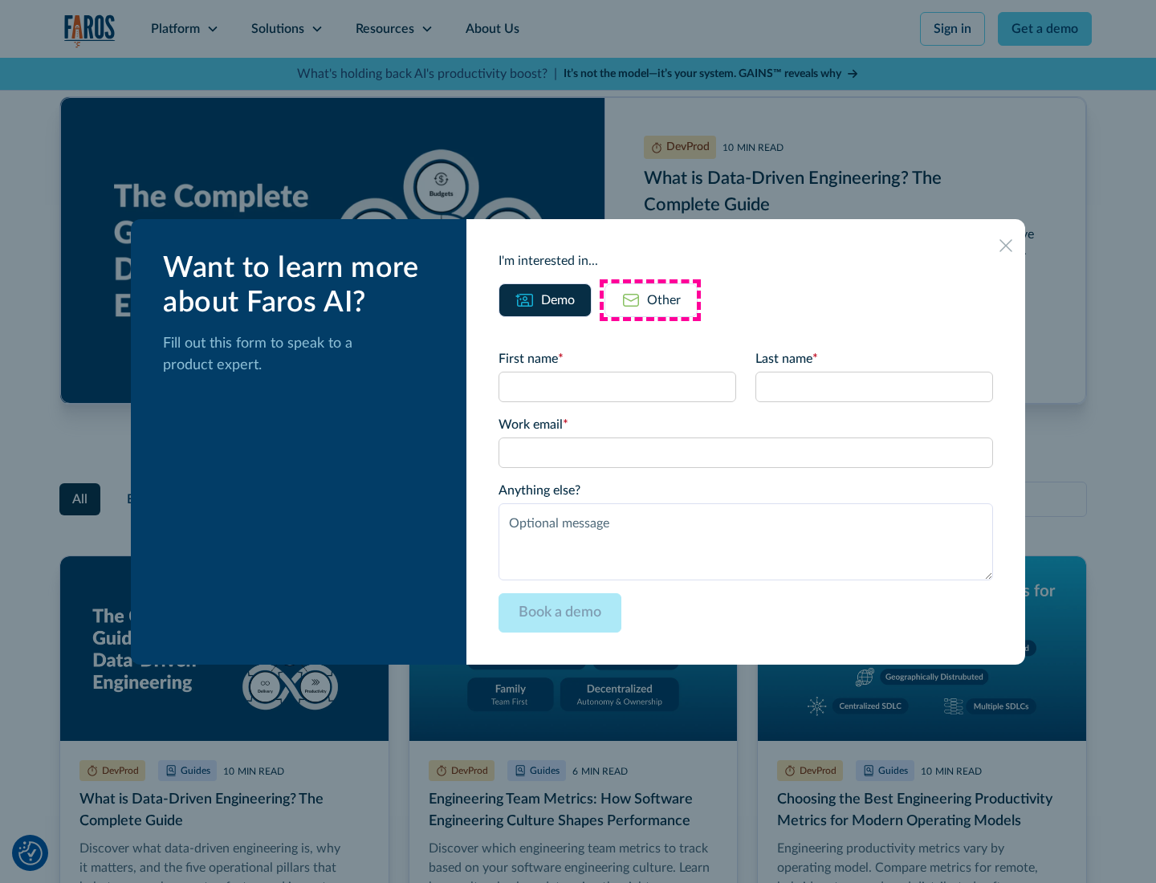
click at [650, 299] on div "Other" at bounding box center [664, 300] width 34 height 19
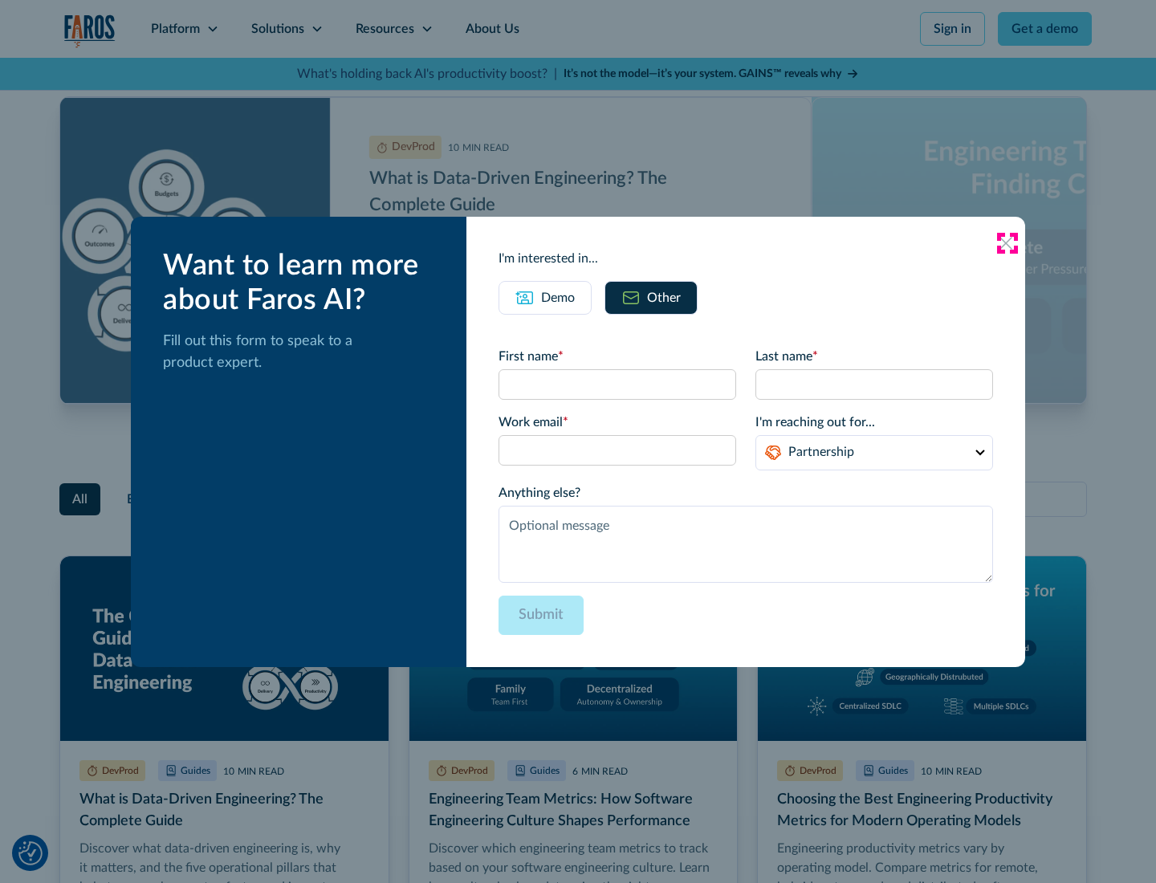
click at [1006, 242] on icon at bounding box center [1005, 243] width 13 height 13
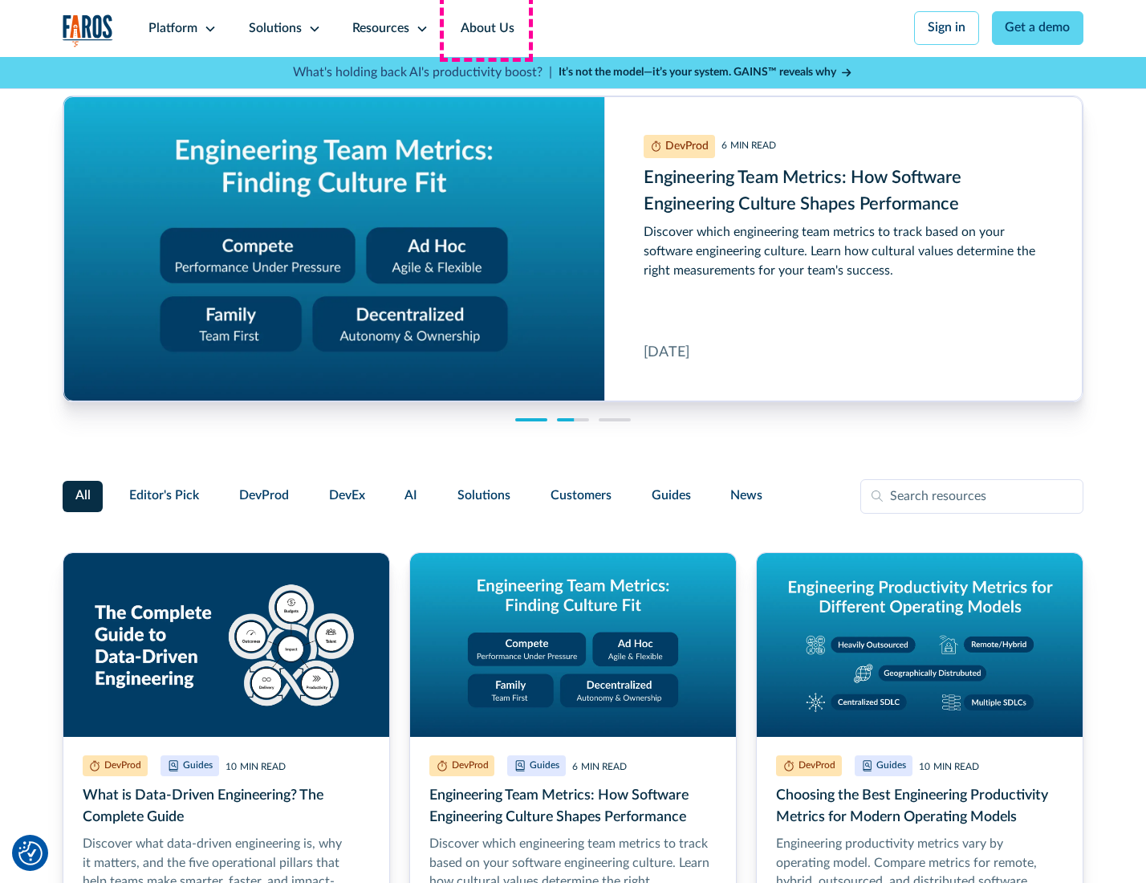
click at [486, 28] on link "About Us" at bounding box center [488, 28] width 86 height 57
